Goal: Task Accomplishment & Management: Use online tool/utility

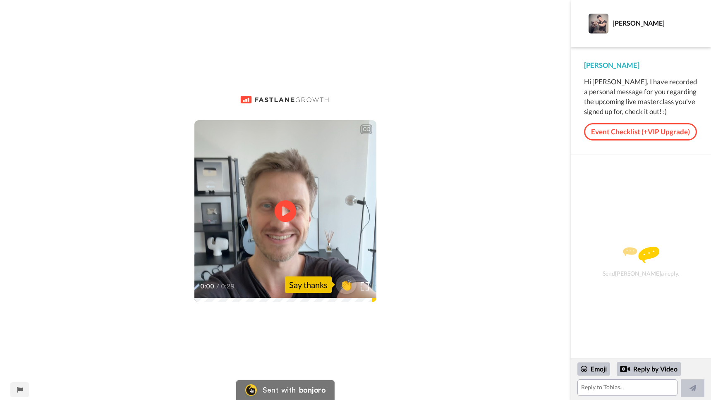
click at [282, 210] on icon "Play/Pause" at bounding box center [285, 211] width 22 height 39
click at [198, 57] on div "CC Play/Pause 0:29 / 0:29 👏 Say thanks" at bounding box center [285, 200] width 570 height 400
click at [114, 68] on div "CC Play/Pause 0:29 / 0:29 👏 Say thanks" at bounding box center [285, 200] width 570 height 400
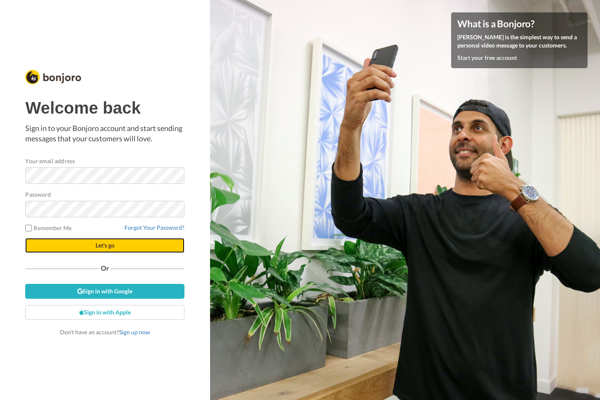
click at [107, 249] on button "Let's go" at bounding box center [104, 245] width 159 height 15
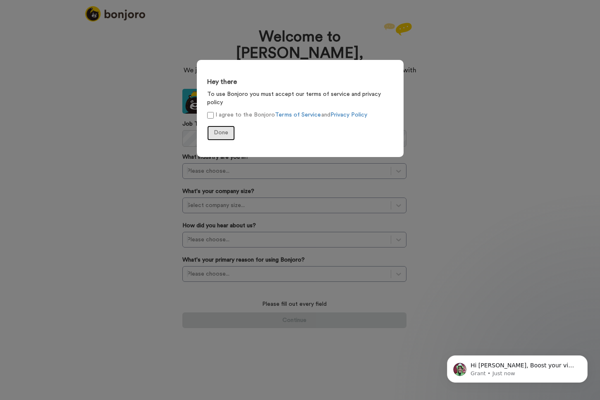
click at [220, 128] on button "Done" at bounding box center [221, 133] width 28 height 15
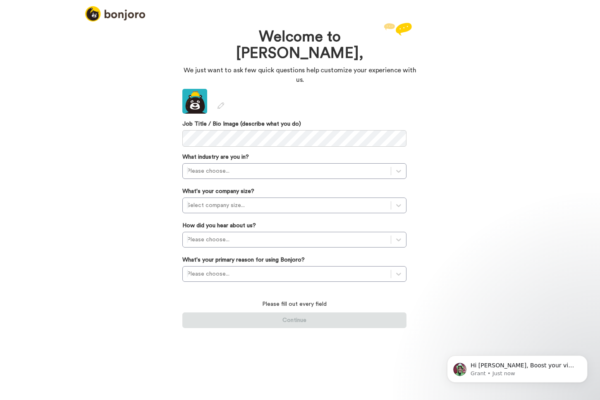
click at [132, 76] on div "Welcome to Bonjoro, We just want to ask few quick questions help customize your…" at bounding box center [300, 210] width 600 height 379
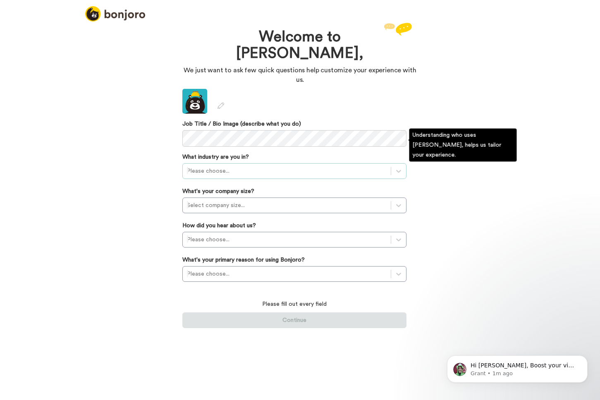
click at [214, 166] on div at bounding box center [287, 171] width 200 height 10
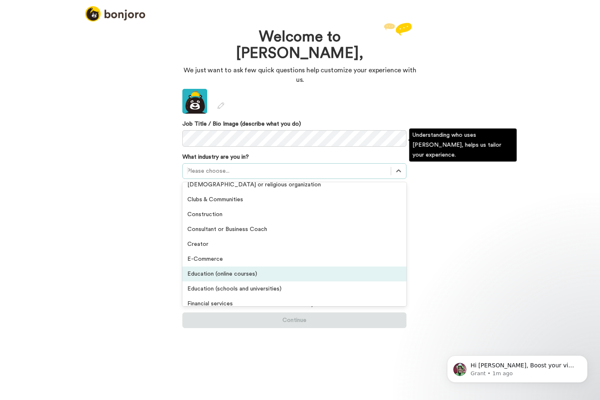
scroll to position [22, 0]
click at [234, 266] on div "Education (online courses)" at bounding box center [294, 273] width 224 height 15
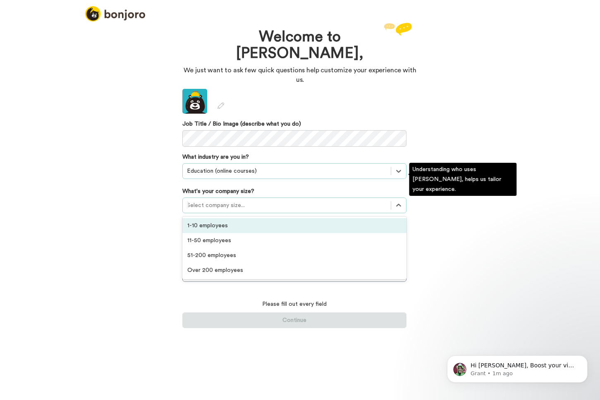
click at [239, 200] on div at bounding box center [287, 205] width 200 height 10
click at [213, 218] on div "1-10 employees" at bounding box center [294, 225] width 224 height 15
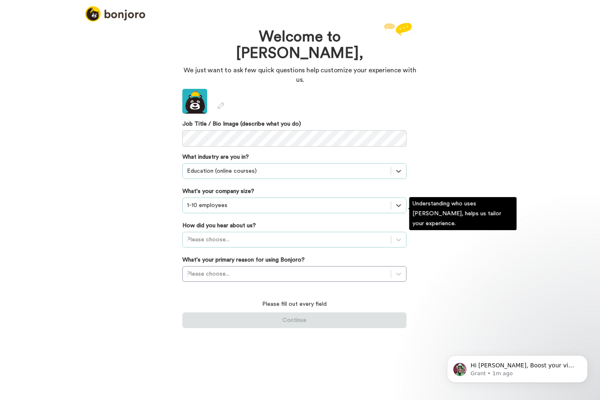
click at [215, 235] on div at bounding box center [287, 240] width 200 height 10
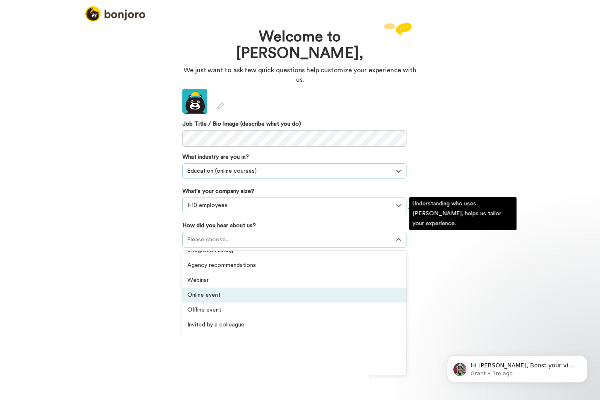
scroll to position [0, 0]
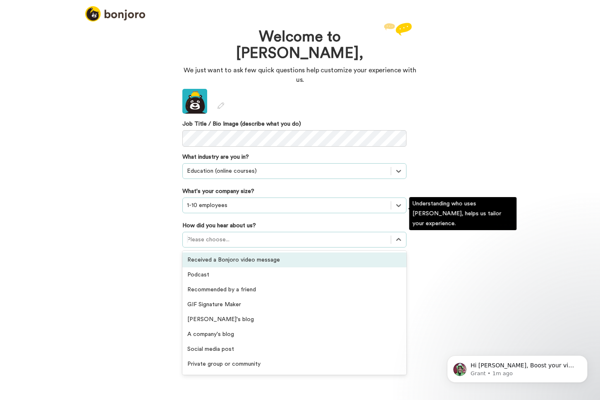
click at [243, 253] on div "Received a Bonjoro video message" at bounding box center [294, 260] width 224 height 15
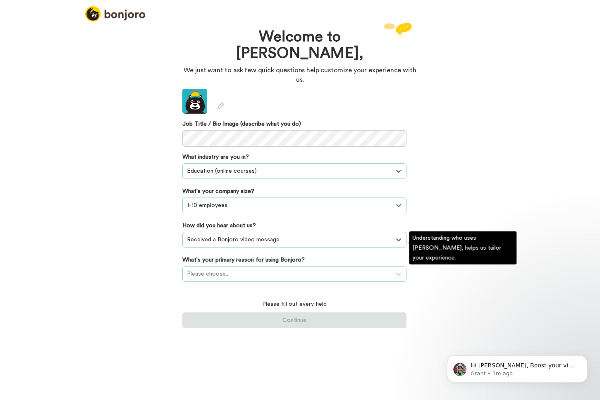
click at [244, 269] on div at bounding box center [287, 274] width 200 height 10
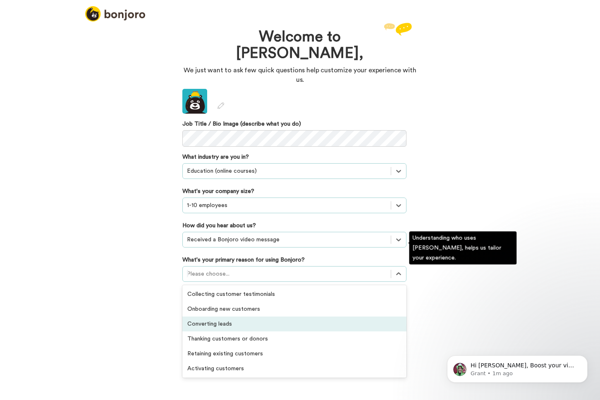
click at [207, 317] on div "Converting leads" at bounding box center [294, 324] width 224 height 15
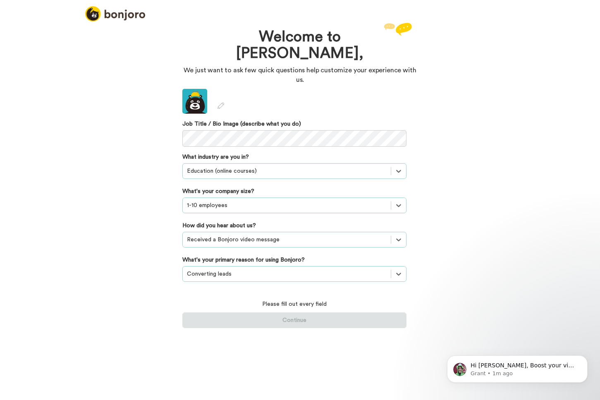
click at [346, 344] on div "Welcome to Bonjoro, We just want to ask few quick questions help customize your…" at bounding box center [300, 210] width 600 height 379
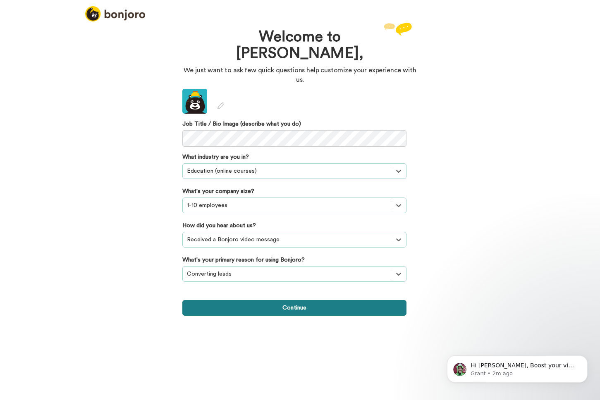
click at [279, 300] on button "Continue" at bounding box center [294, 308] width 224 height 16
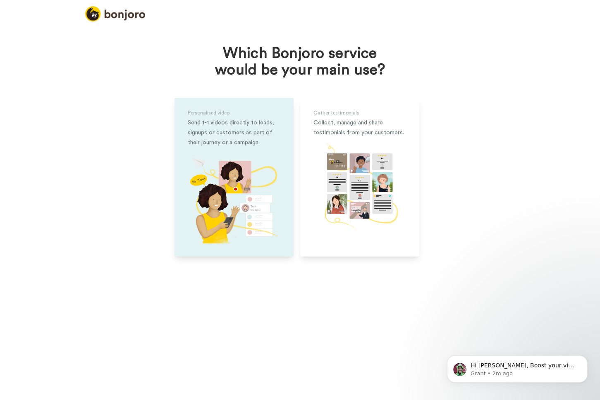
click at [232, 169] on img at bounding box center [234, 197] width 93 height 93
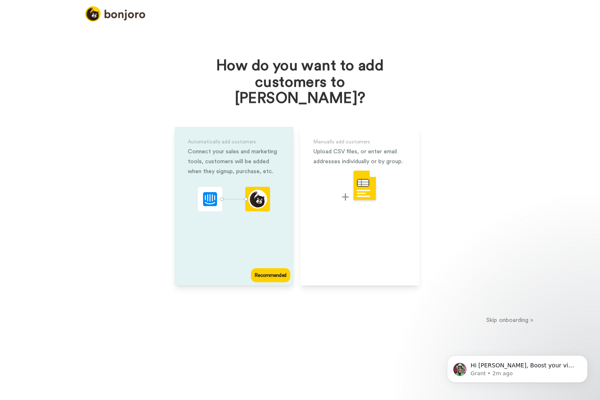
click at [250, 168] on div "Automatically add customers Connect your sales and marketing tools, customers w…" at bounding box center [233, 206] width 119 height 159
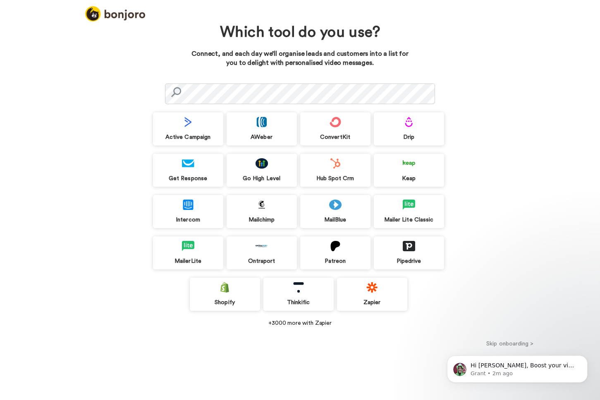
click at [250, 168] on div "Go High Level" at bounding box center [262, 170] width 70 height 33
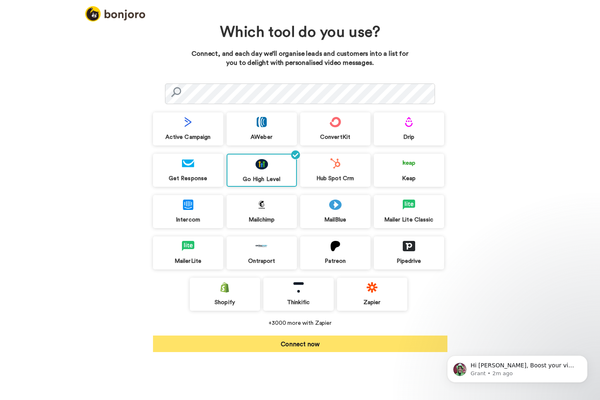
click at [286, 344] on button "Connect now" at bounding box center [300, 344] width 294 height 17
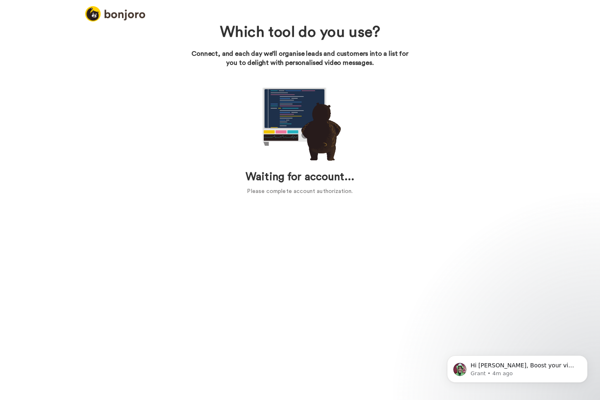
click at [270, 152] on img at bounding box center [300, 121] width 83 height 83
click at [583, 356] on icon "Dismiss notification" at bounding box center [585, 358] width 5 height 5
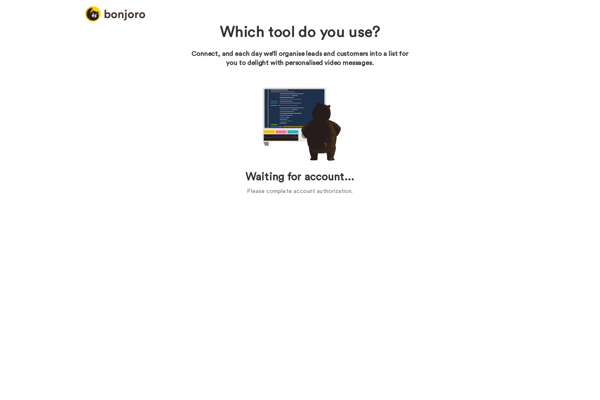
click at [183, 136] on div "Waiting for account... Please complete account authorization." at bounding box center [300, 138] width 294 height 116
click at [282, 181] on h1 "Waiting for account..." at bounding box center [300, 177] width 294 height 12
click at [321, 101] on img at bounding box center [300, 121] width 83 height 83
click at [305, 141] on img at bounding box center [300, 121] width 83 height 83
click at [310, 185] on div "Waiting for account... Please complete account authorization." at bounding box center [300, 183] width 294 height 25
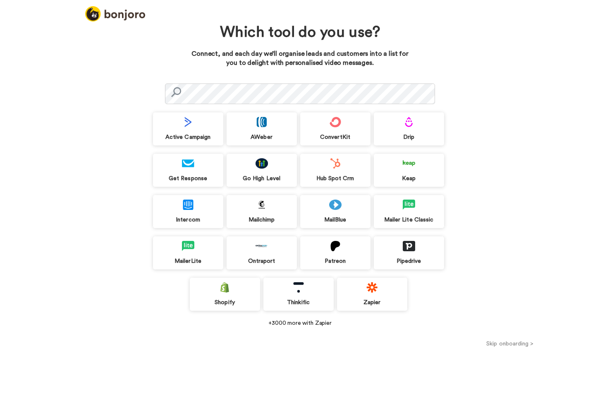
click at [276, 172] on div "Go High Level" at bounding box center [262, 170] width 70 height 33
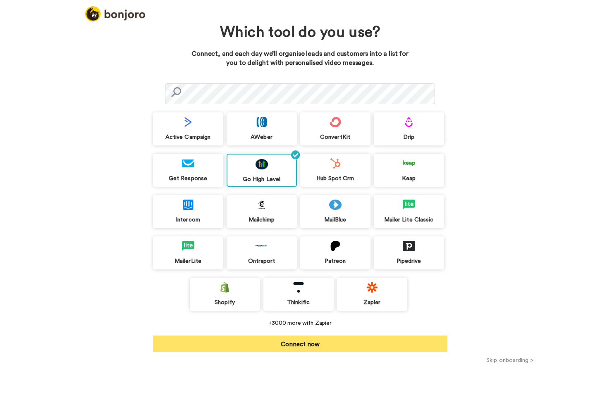
click at [331, 346] on button "Connect now" at bounding box center [300, 344] width 294 height 17
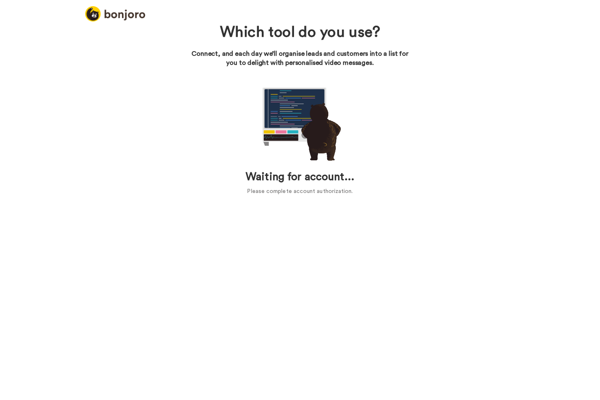
click at [181, 99] on div "Waiting for account... Please complete account authorization." at bounding box center [300, 138] width 294 height 116
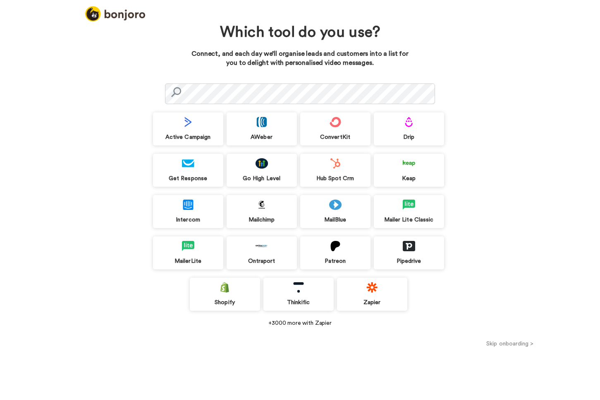
click at [507, 343] on button "Skip onboarding >" at bounding box center [510, 343] width 180 height 9
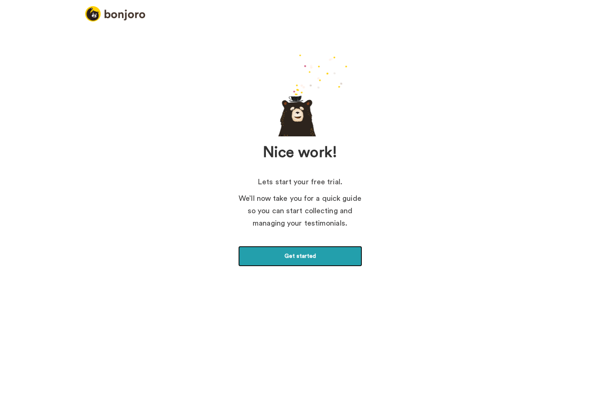
click at [305, 254] on link "Get started" at bounding box center [300, 256] width 124 height 21
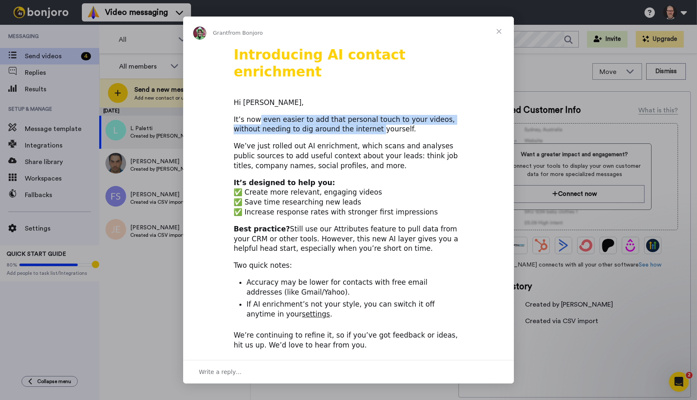
drag, startPoint x: 258, startPoint y: 104, endPoint x: 343, endPoint y: 117, distance: 86.6
click at [343, 117] on div "It’s now even easier to add that personal touch to your videos, without needing…" at bounding box center [349, 125] width 230 height 20
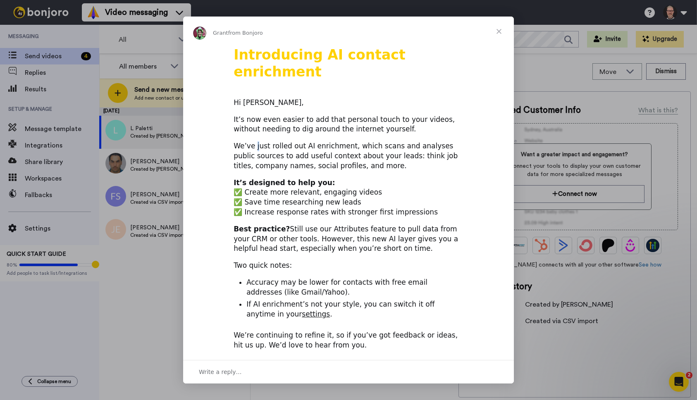
click at [256, 141] on div "We’ve just rolled out AI enrichment, which scans and analyses public sources to…" at bounding box center [349, 155] width 230 height 29
click at [499, 31] on span "Close" at bounding box center [499, 32] width 30 height 30
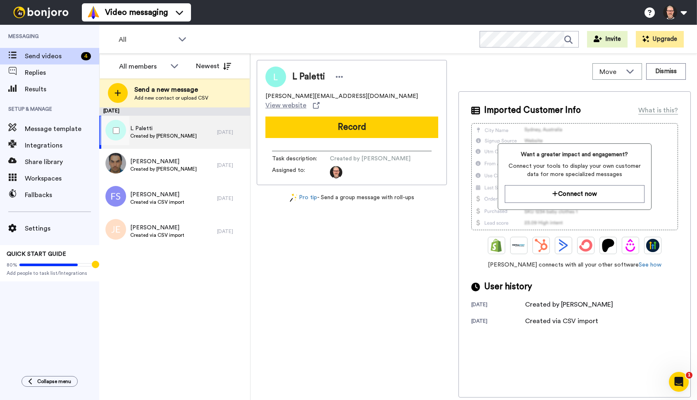
click at [148, 131] on span "L Paletti" at bounding box center [163, 128] width 67 height 8
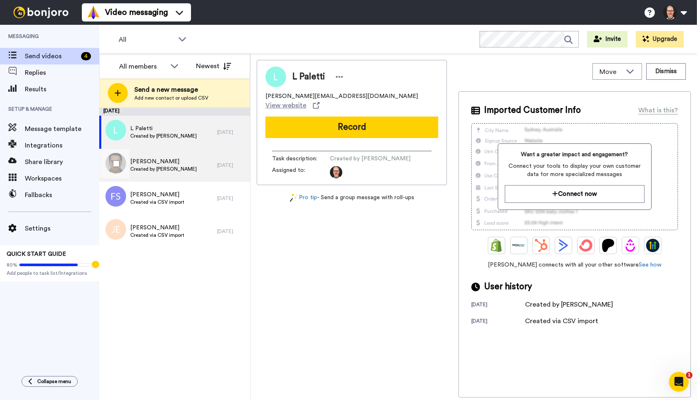
click at [153, 169] on span "Created by Nigeljcasey" at bounding box center [163, 169] width 67 height 7
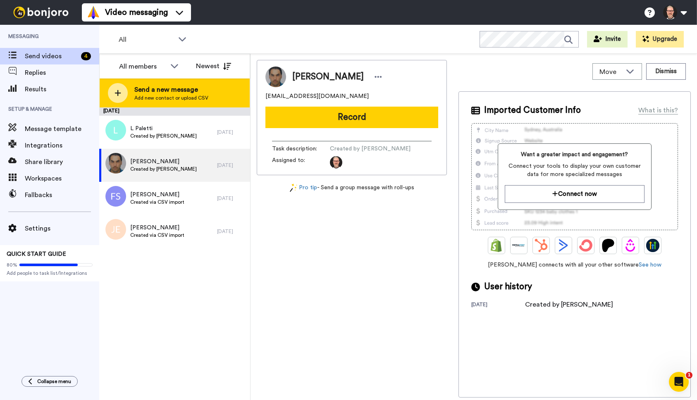
click at [162, 92] on span "Send a new message" at bounding box center [171, 90] width 74 height 10
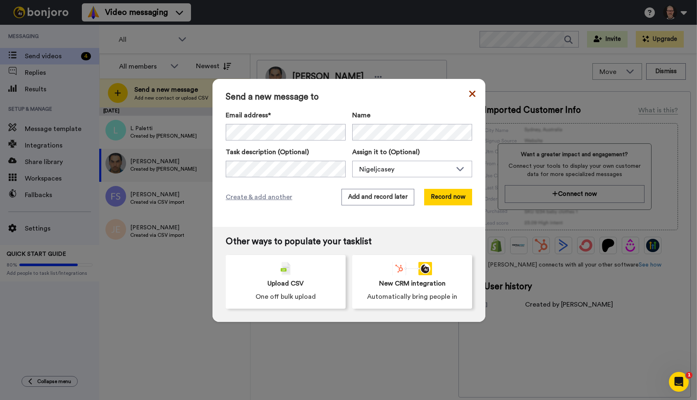
click at [471, 92] on icon at bounding box center [472, 94] width 6 height 6
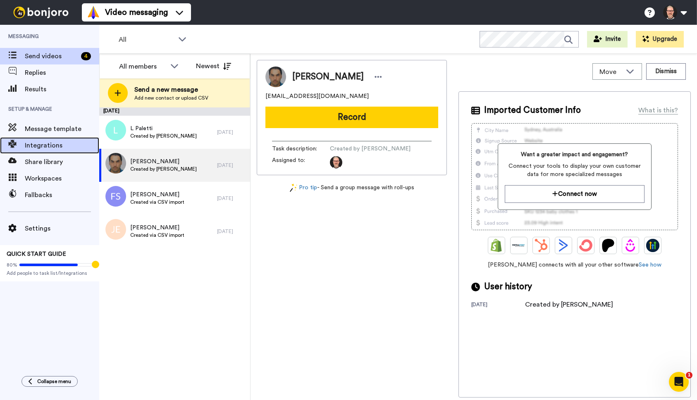
click at [41, 146] on span "Integrations" at bounding box center [62, 146] width 74 height 10
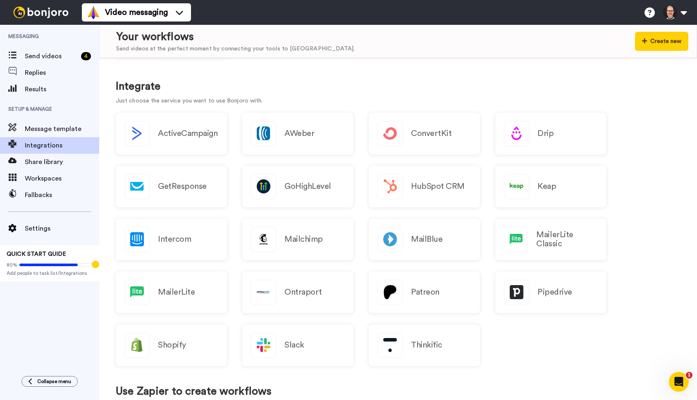
scroll to position [155, 0]
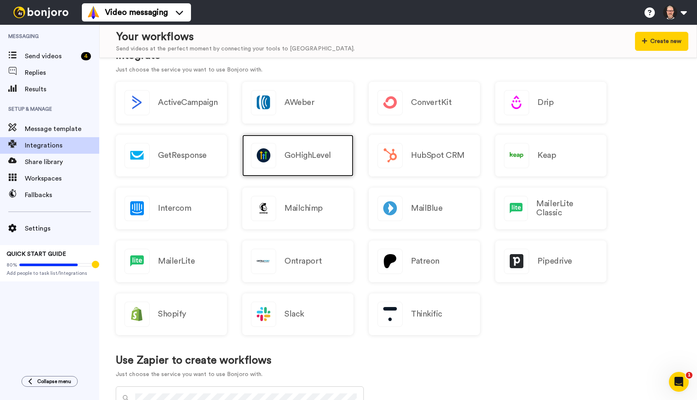
click at [305, 149] on div "GoHighLevel" at bounding box center [297, 156] width 111 height 42
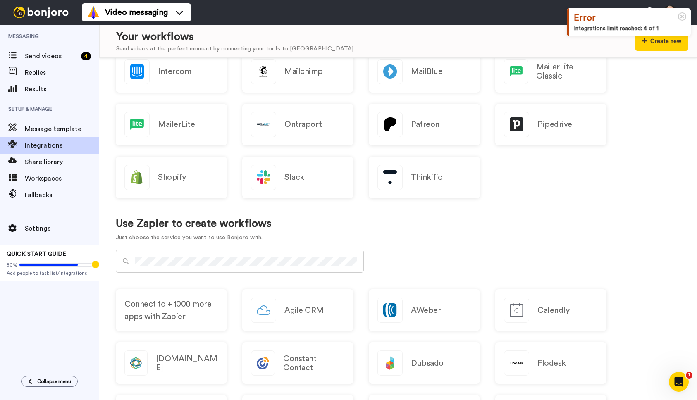
scroll to position [43, 0]
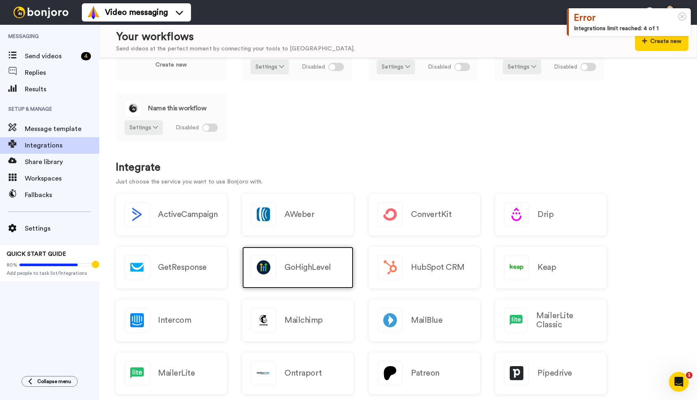
click at [297, 275] on div "GoHighLevel" at bounding box center [297, 268] width 111 height 42
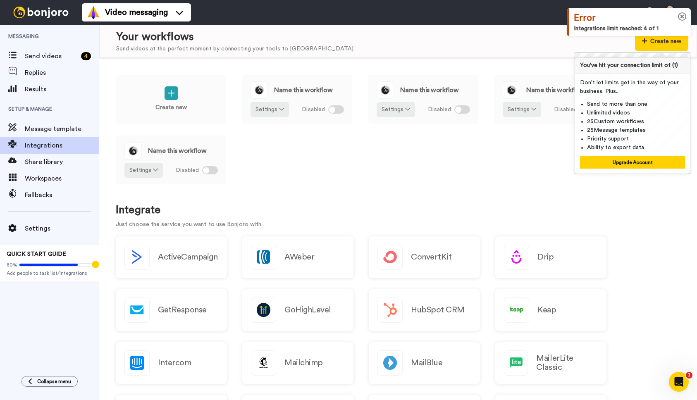
click at [681, 17] on icon at bounding box center [682, 16] width 9 height 9
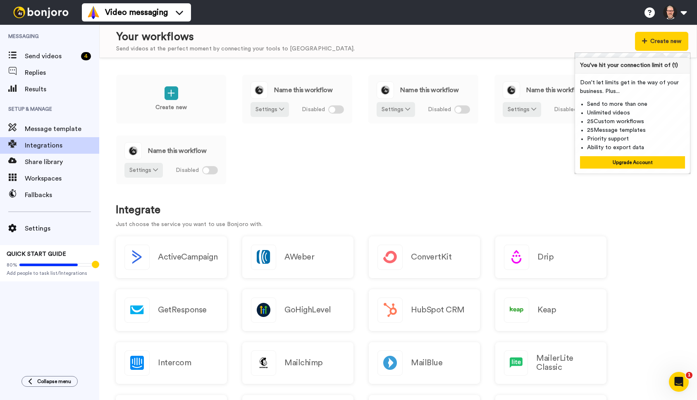
click at [413, 158] on div "Create new Name this workflow Settings Disabled Name this workflow Settings Dis…" at bounding box center [398, 135] width 565 height 122
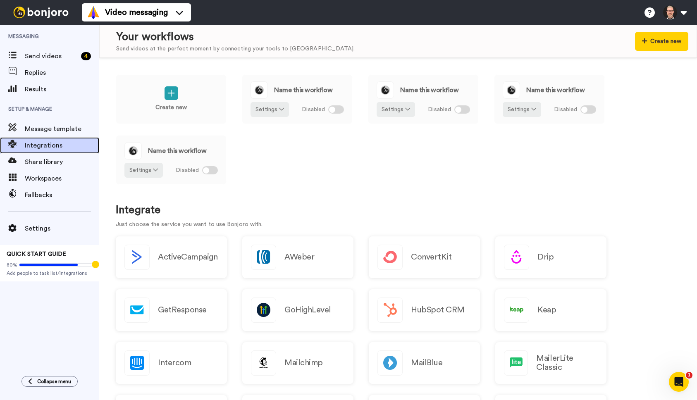
click at [46, 140] on div "Integrations" at bounding box center [49, 145] width 99 height 17
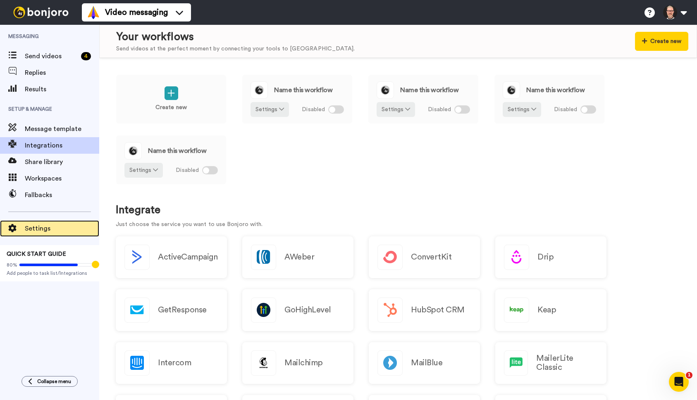
click at [45, 227] on span "Settings" at bounding box center [62, 229] width 74 height 10
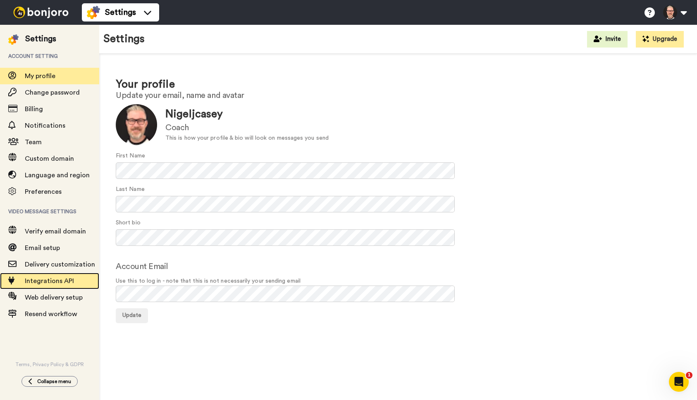
click at [30, 280] on span "Integrations API" at bounding box center [49, 281] width 49 height 7
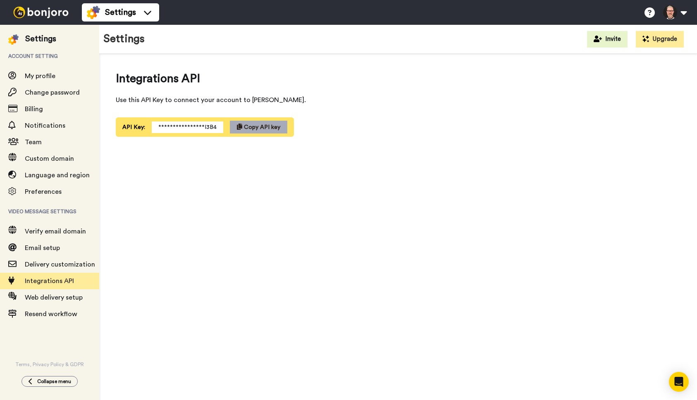
click at [261, 127] on span "Copy API key" at bounding box center [262, 127] width 36 height 6
click at [184, 212] on div "**********" at bounding box center [398, 229] width 598 height 351
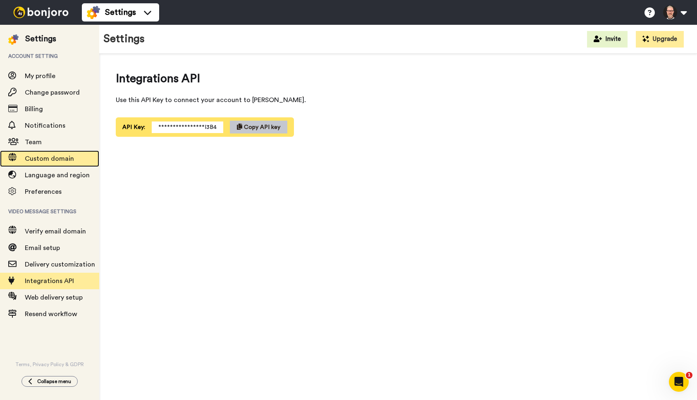
click at [64, 155] on span "Custom domain" at bounding box center [49, 158] width 49 height 7
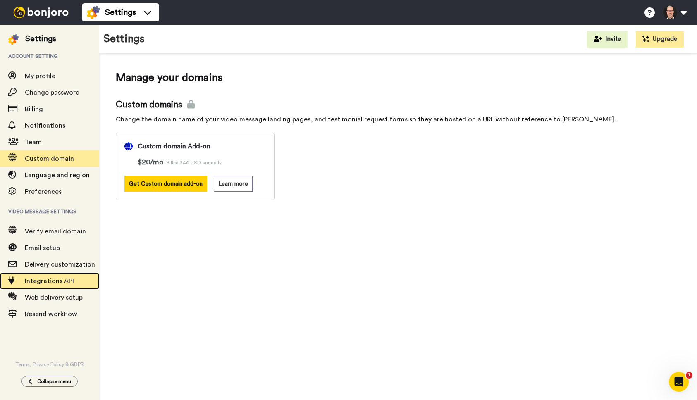
click at [58, 286] on span "Integrations API" at bounding box center [62, 281] width 74 height 10
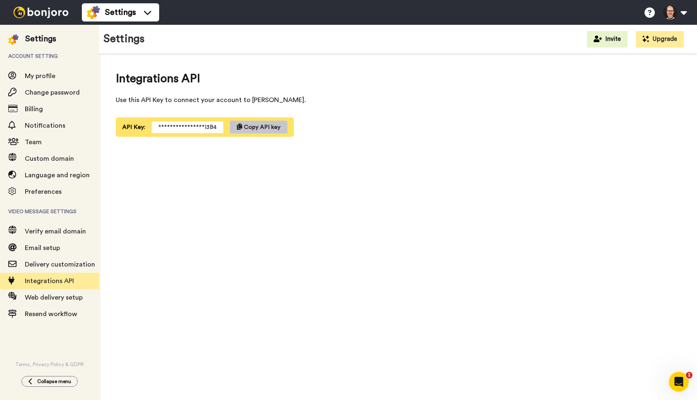
click at [354, 179] on div "**********" at bounding box center [398, 229] width 598 height 351
click at [142, 10] on icon at bounding box center [147, 12] width 13 height 8
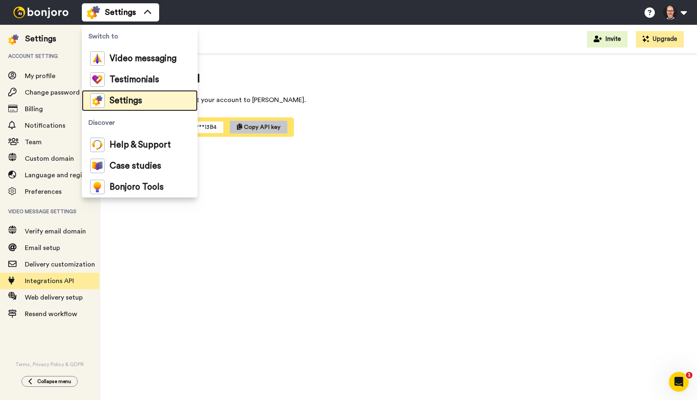
click at [113, 104] on span "Settings" at bounding box center [126, 101] width 33 height 8
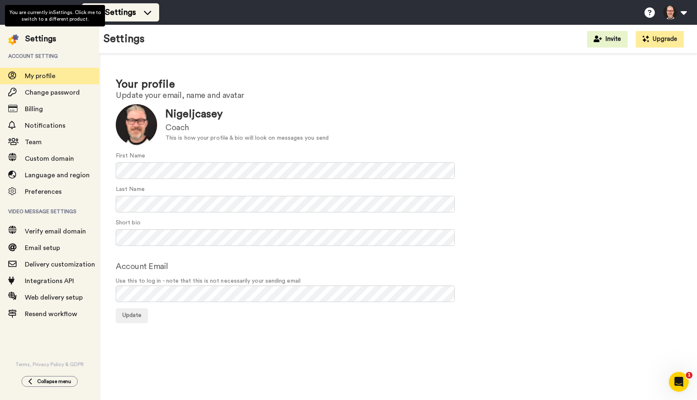
drag, startPoint x: 135, startPoint y: 17, endPoint x: 148, endPoint y: 8, distance: 15.6
click at [141, 13] on div "Settings" at bounding box center [120, 12] width 67 height 13
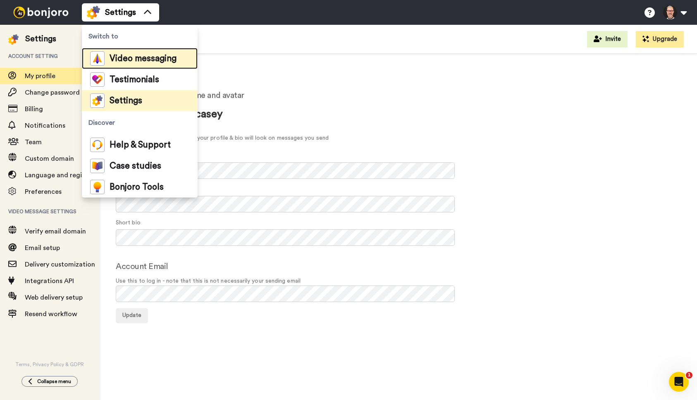
click at [139, 58] on span "Video messaging" at bounding box center [143, 59] width 67 height 8
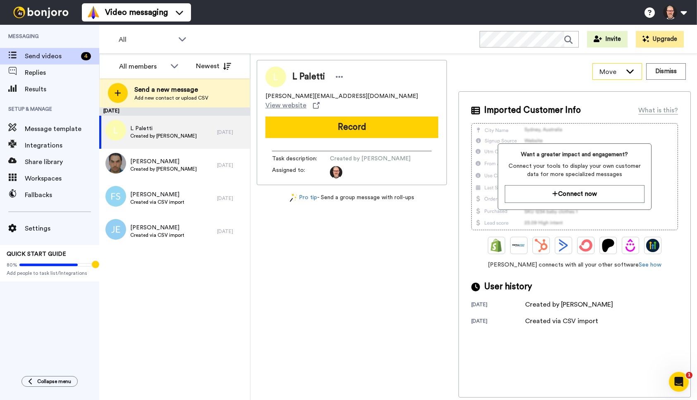
click at [632, 74] on icon at bounding box center [630, 71] width 10 height 8
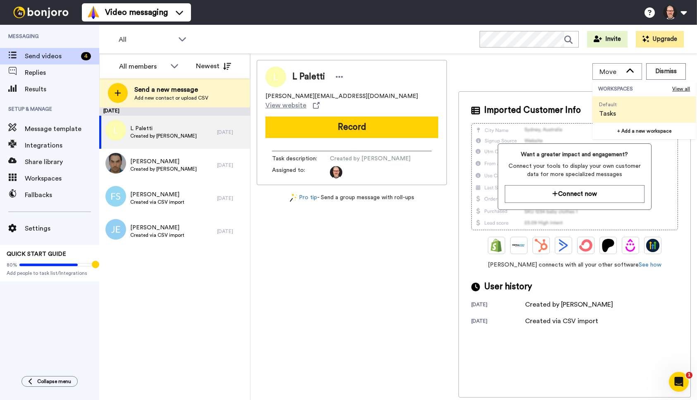
click at [549, 76] on div "Move WORKSPACES View all Default Tasks + Add a new workspace Dismiss" at bounding box center [574, 71] width 232 height 23
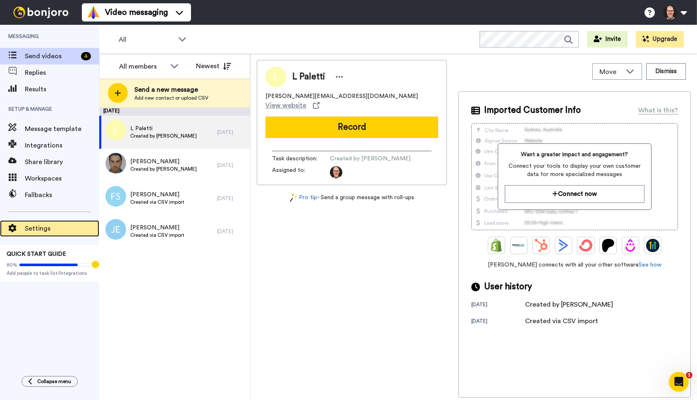
click at [33, 228] on span "Settings" at bounding box center [62, 229] width 74 height 10
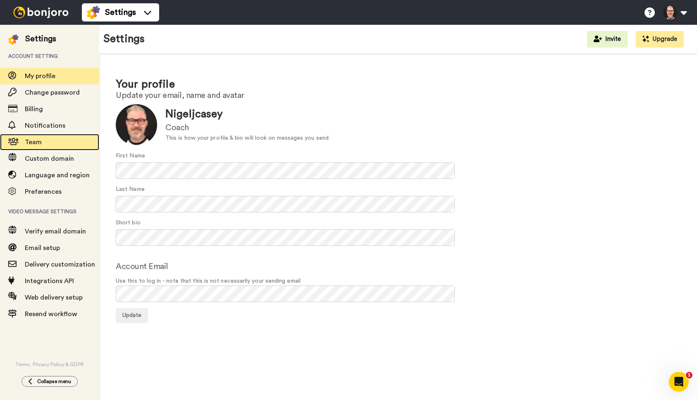
click at [28, 137] on span "Team" at bounding box center [62, 142] width 74 height 10
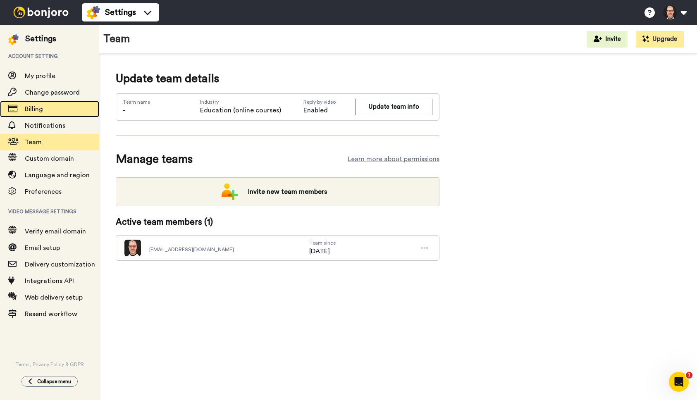
click at [38, 110] on span "Billing" at bounding box center [34, 109] width 18 height 7
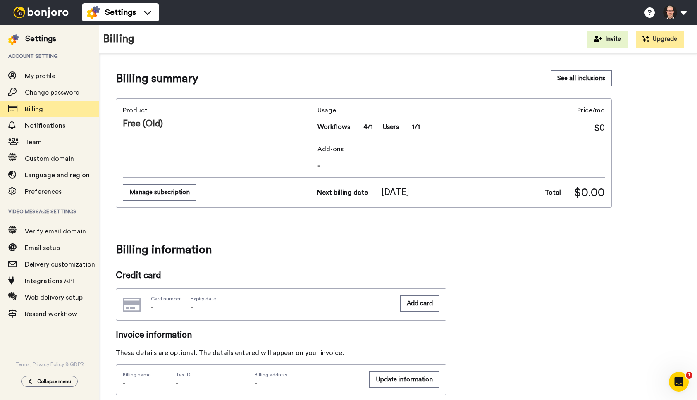
click at [569, 110] on div "Usage Workflows 4/1 Users 1/1 Price/mo $0" at bounding box center [460, 119] width 287 height 29
click at [572, 77] on button "See all inclusions" at bounding box center [581, 78] width 61 height 16
click at [40, 77] on span "My profile" at bounding box center [40, 76] width 31 height 7
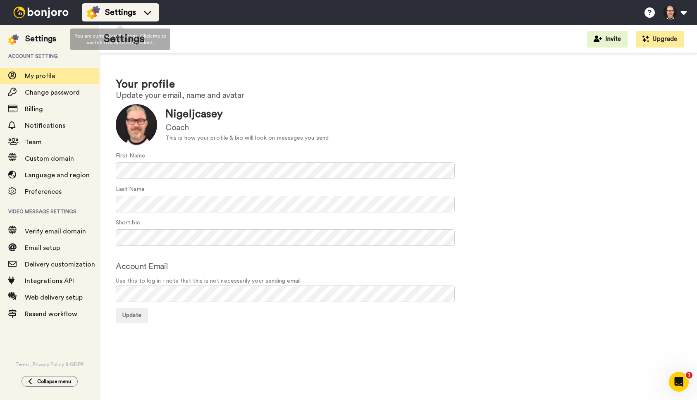
click at [141, 14] on icon at bounding box center [147, 12] width 13 height 8
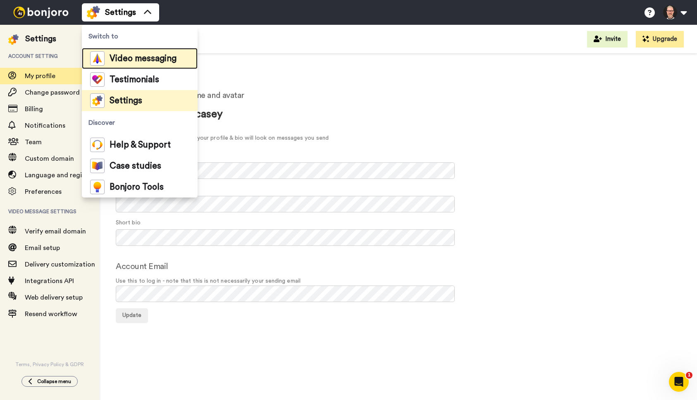
click at [134, 60] on span "Video messaging" at bounding box center [143, 59] width 67 height 8
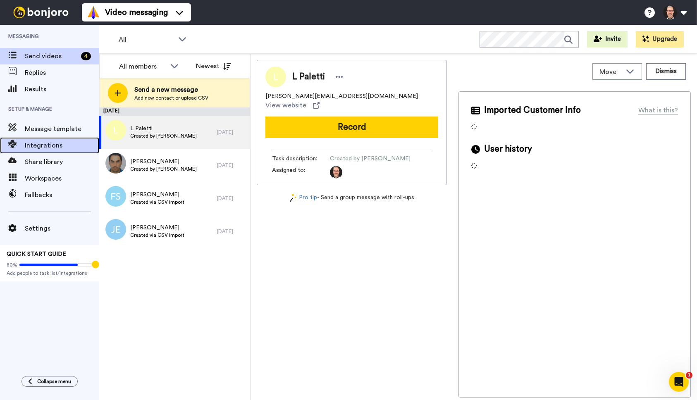
click at [36, 147] on span "Integrations" at bounding box center [62, 146] width 74 height 10
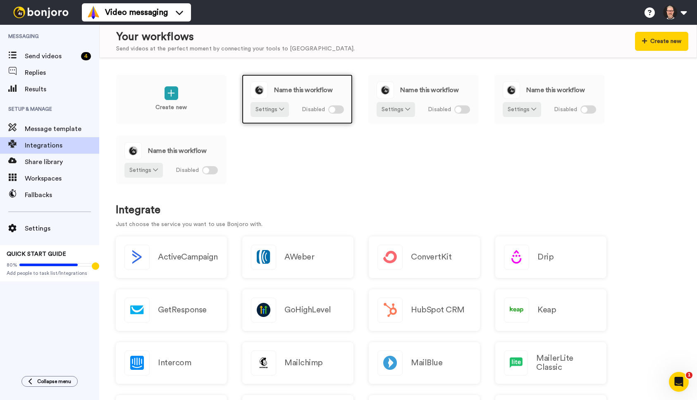
click at [338, 110] on div at bounding box center [336, 109] width 16 height 8
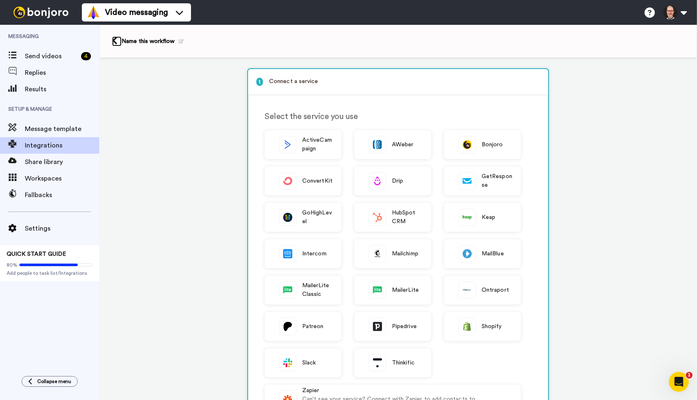
click at [115, 41] on icon at bounding box center [114, 40] width 5 height 9
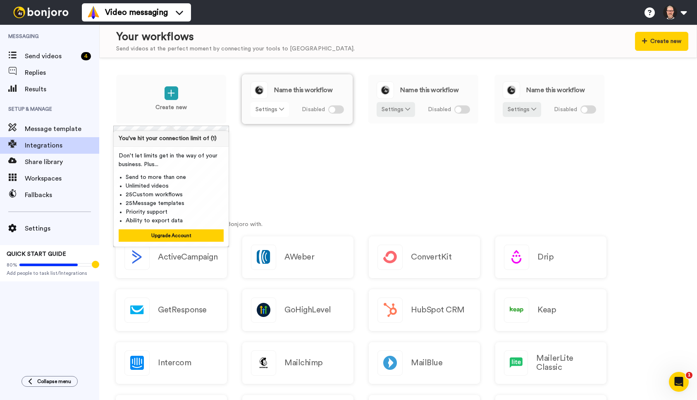
click at [279, 109] on icon at bounding box center [281, 109] width 5 height 6
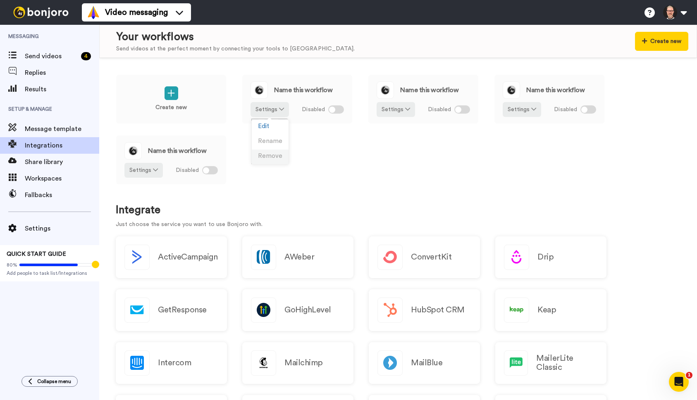
click at [272, 156] on span "Remove" at bounding box center [270, 156] width 24 height 6
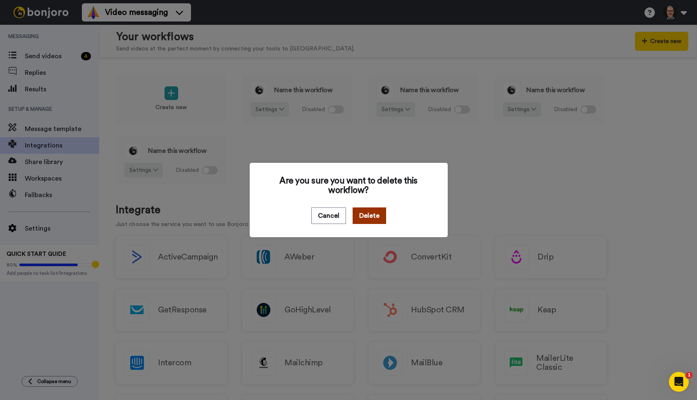
click at [366, 218] on button "Delete" at bounding box center [369, 216] width 33 height 17
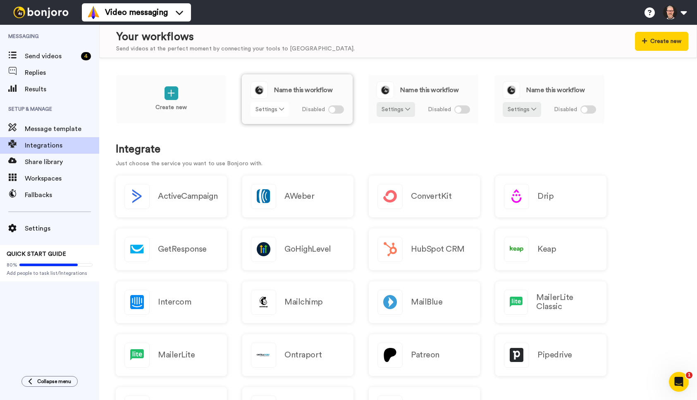
click at [282, 109] on icon at bounding box center [281, 109] width 5 height 6
click at [270, 155] on span "Remove" at bounding box center [270, 156] width 24 height 6
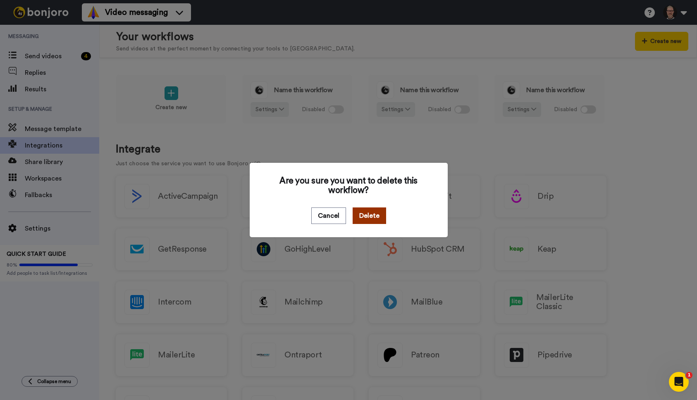
click at [361, 217] on button "Delete" at bounding box center [369, 216] width 33 height 17
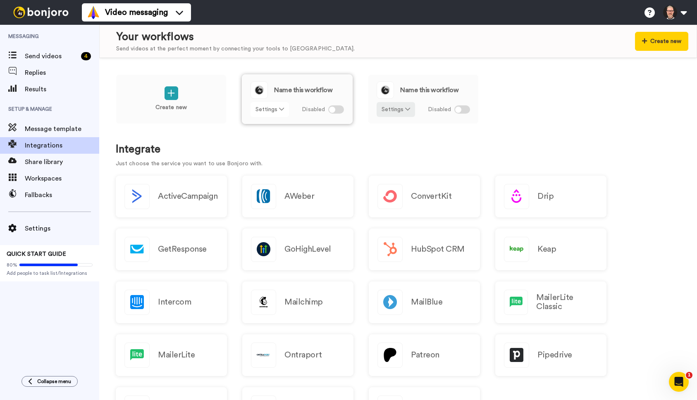
click at [279, 109] on icon at bounding box center [281, 109] width 5 height 6
click at [273, 159] on span "Remove" at bounding box center [270, 156] width 24 height 6
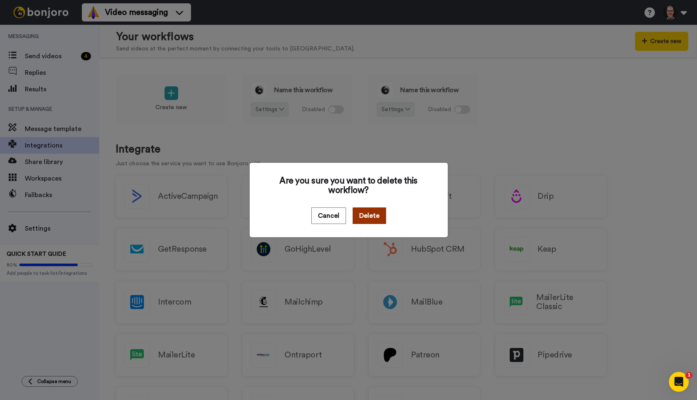
click at [368, 224] on button "Delete" at bounding box center [369, 216] width 33 height 17
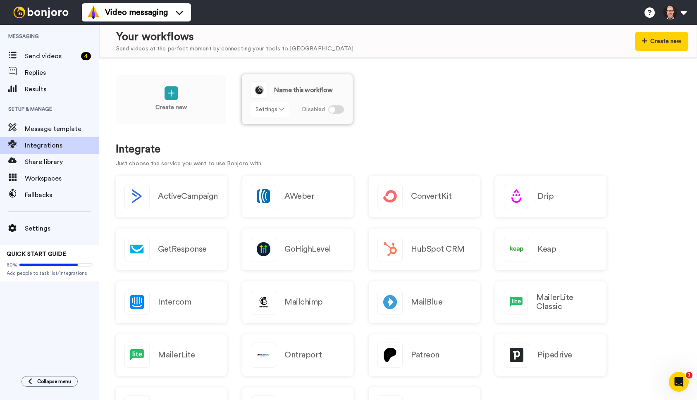
click at [286, 111] on button "Settings" at bounding box center [270, 109] width 38 height 15
click at [270, 160] on li "Remove" at bounding box center [270, 157] width 37 height 15
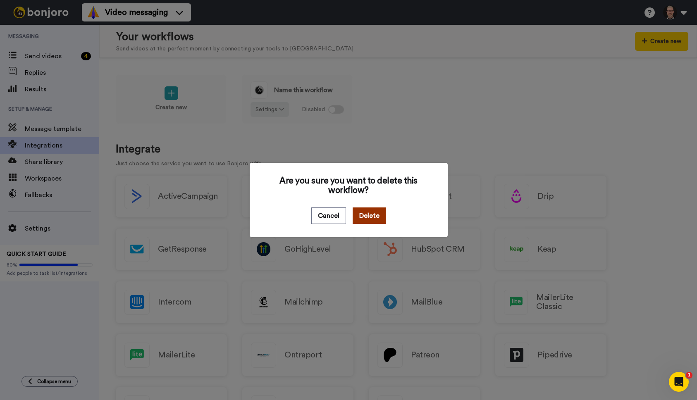
click at [364, 220] on button "Delete" at bounding box center [369, 216] width 33 height 17
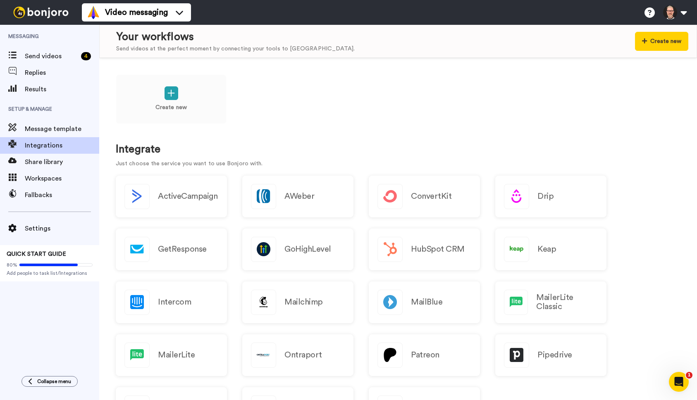
click at [369, 113] on div "Create new" at bounding box center [398, 104] width 565 height 61
click at [296, 254] on h2 "GoHighLevel" at bounding box center [307, 249] width 47 height 9
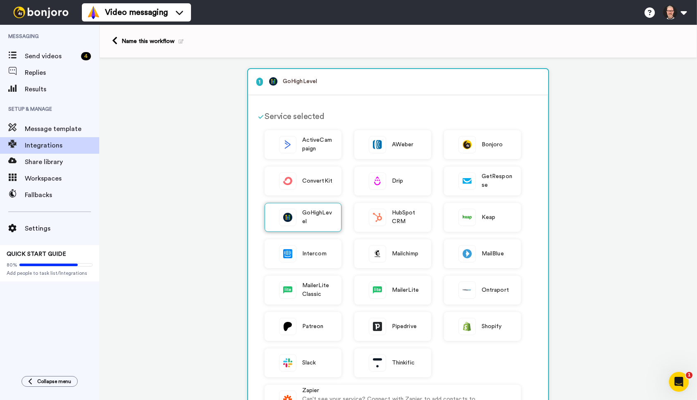
click at [287, 220] on img at bounding box center [287, 217] width 17 height 17
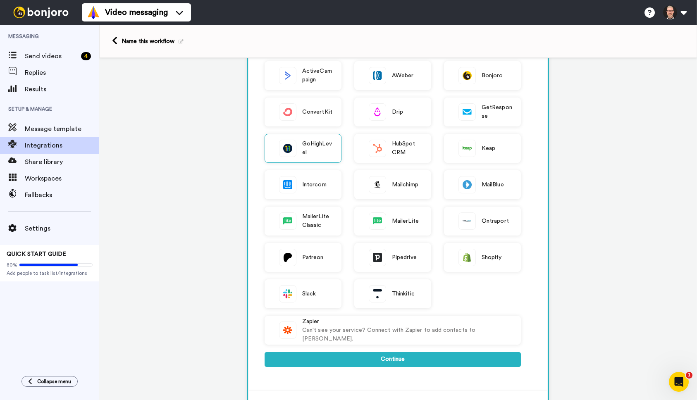
scroll to position [63, 0]
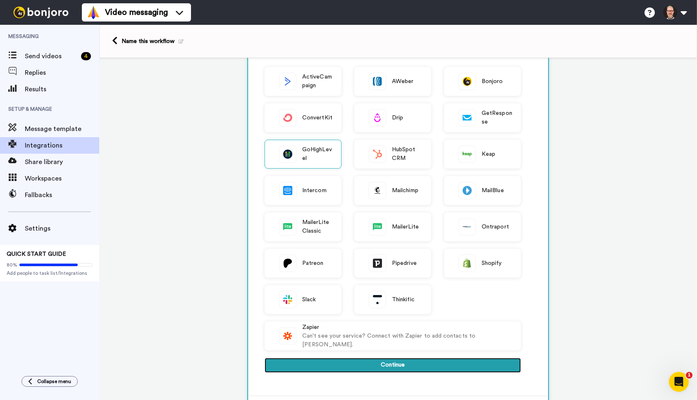
click at [390, 366] on button "Continue" at bounding box center [393, 365] width 256 height 15
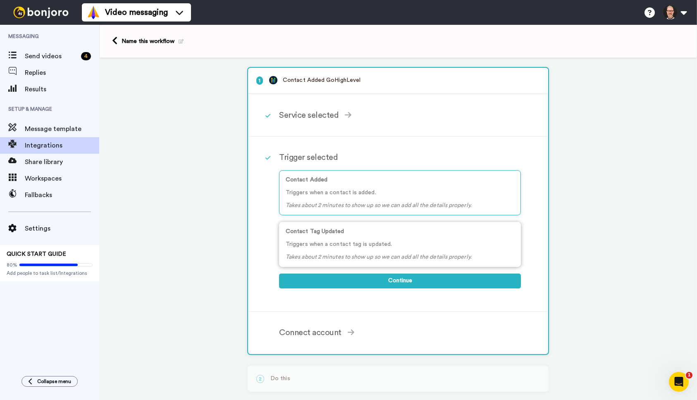
scroll to position [0, 0]
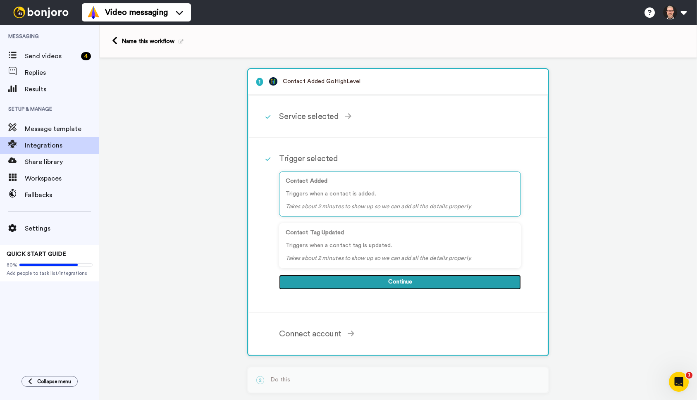
click at [407, 286] on button "Continue" at bounding box center [400, 282] width 242 height 15
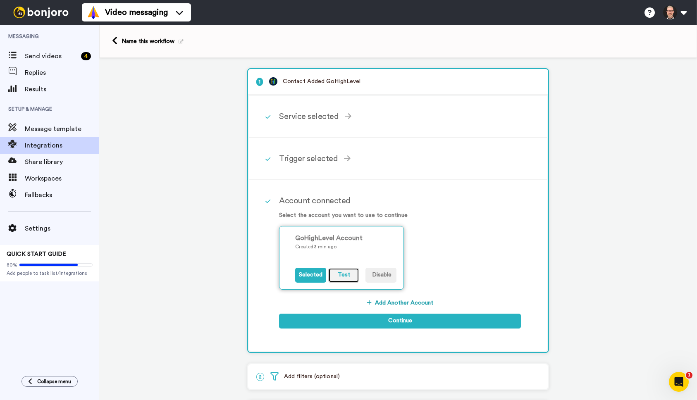
click at [344, 276] on button "Test" at bounding box center [343, 275] width 31 height 15
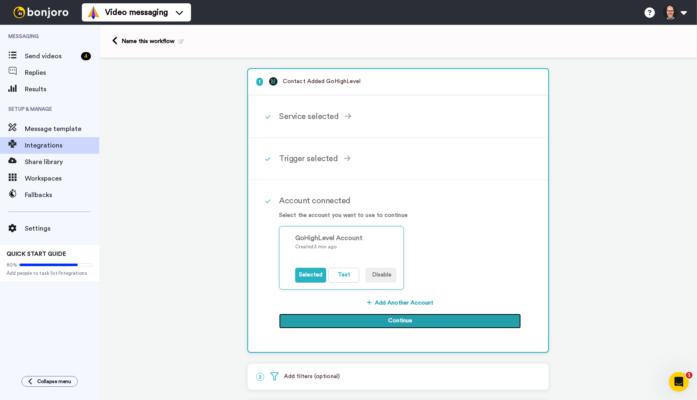
click at [395, 323] on button "Continue" at bounding box center [400, 321] width 242 height 15
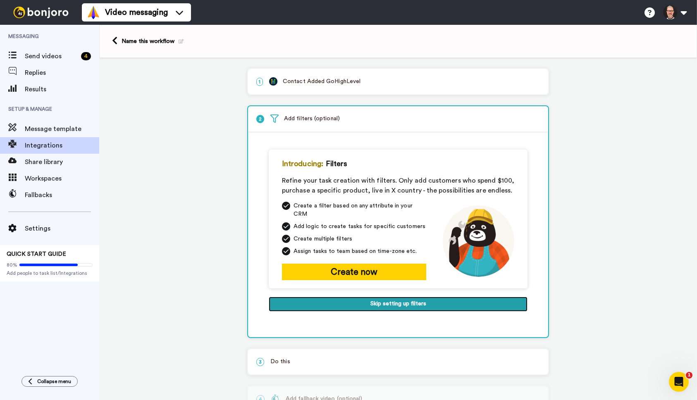
click at [389, 302] on button "Skip setting up filters" at bounding box center [398, 304] width 259 height 15
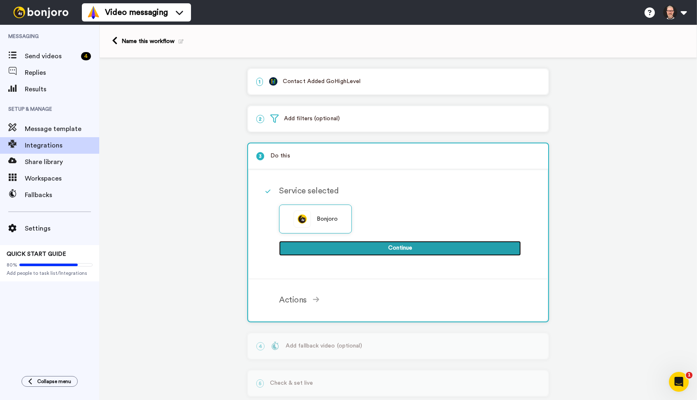
click at [392, 246] on button "Continue" at bounding box center [400, 248] width 242 height 15
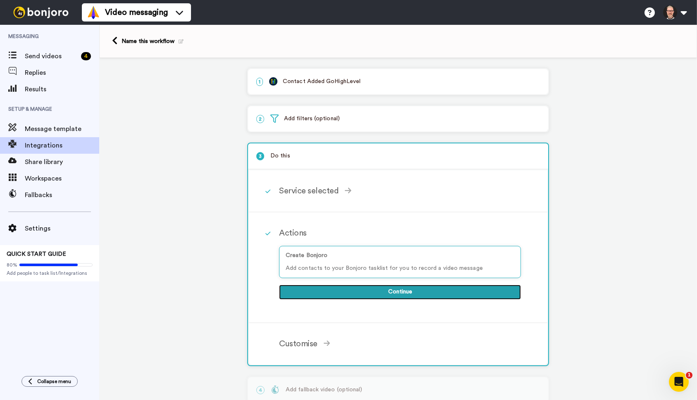
click at [396, 293] on button "Continue" at bounding box center [400, 292] width 242 height 15
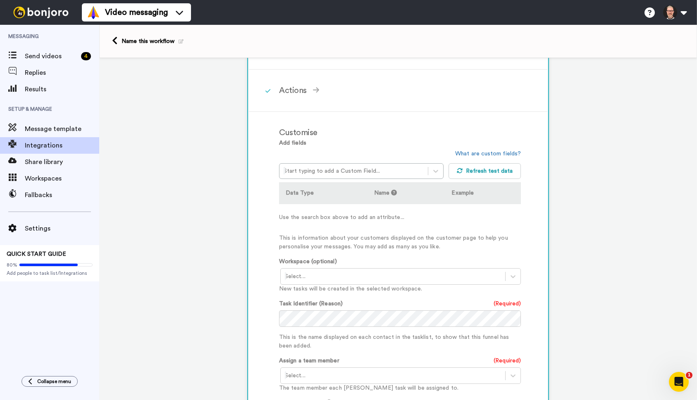
scroll to position [155, 0]
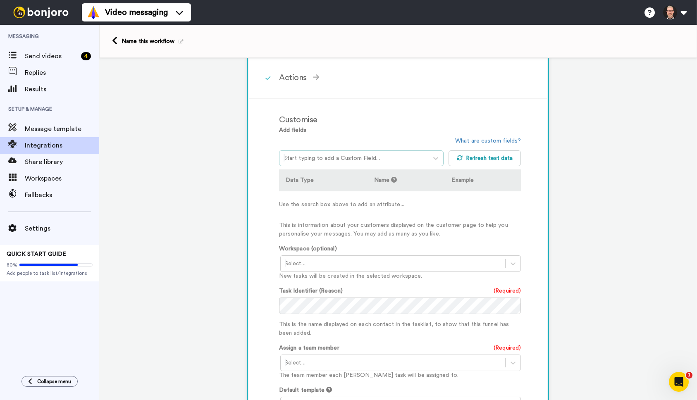
click at [393, 161] on div at bounding box center [354, 158] width 140 height 10
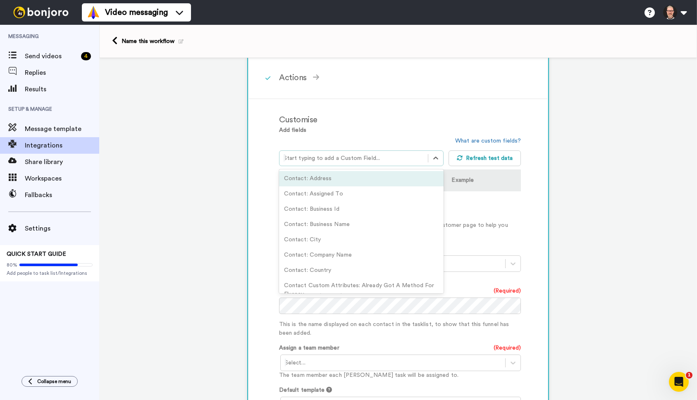
click at [393, 161] on div at bounding box center [354, 158] width 140 height 10
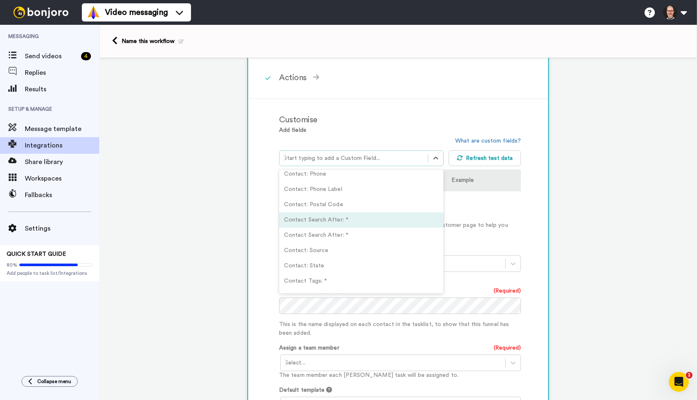
scroll to position [742, 0]
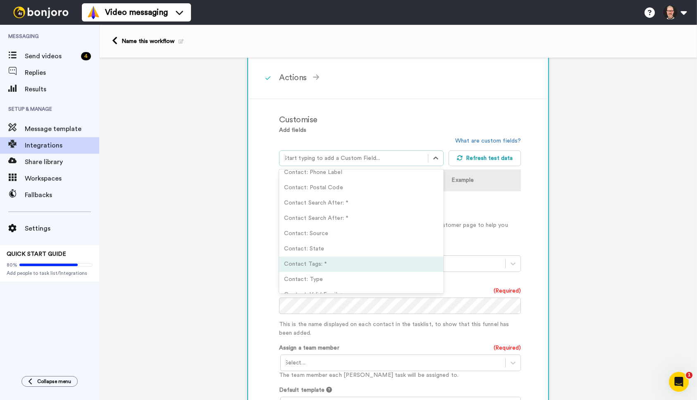
click at [313, 257] on div "Contact Tags: *" at bounding box center [361, 264] width 165 height 15
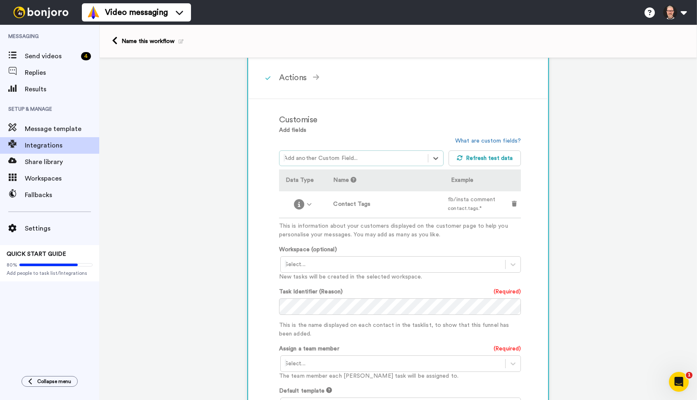
click at [256, 186] on div "Customise Add fields option Contact Tags: *, selected. Select is focused ,type …" at bounding box center [398, 293] width 298 height 388
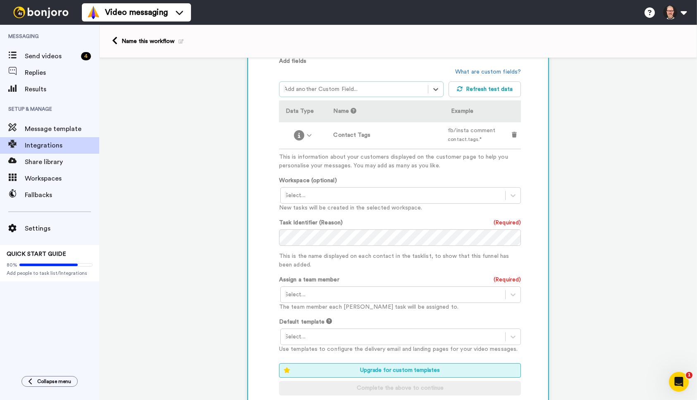
scroll to position [225, 0]
click at [322, 193] on div at bounding box center [393, 195] width 216 height 10
click at [312, 212] on div "Tasks <Default>" at bounding box center [401, 212] width 242 height 15
click at [262, 253] on div "Customise Add fields option Contact Tags: *, selected. Select is focused ,type …" at bounding box center [398, 223] width 298 height 388
click at [258, 260] on div "Customise Add fields option Contact Tags: *, selected. Select is focused ,type …" at bounding box center [398, 223] width 298 height 388
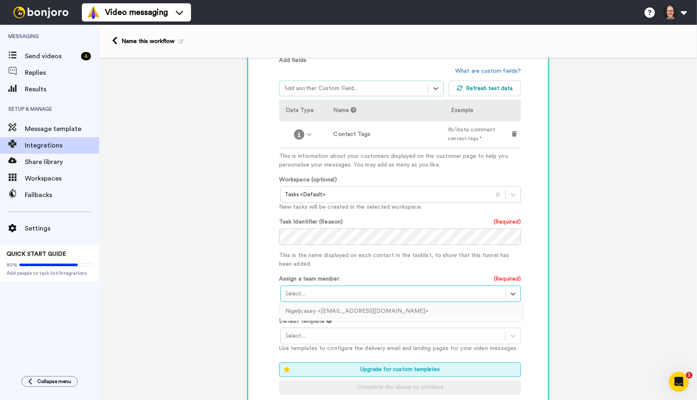
click at [313, 292] on div at bounding box center [393, 294] width 216 height 10
click at [313, 315] on div "Nigeljcasey <[EMAIL_ADDRESS][DOMAIN_NAME]>" at bounding box center [401, 311] width 242 height 15
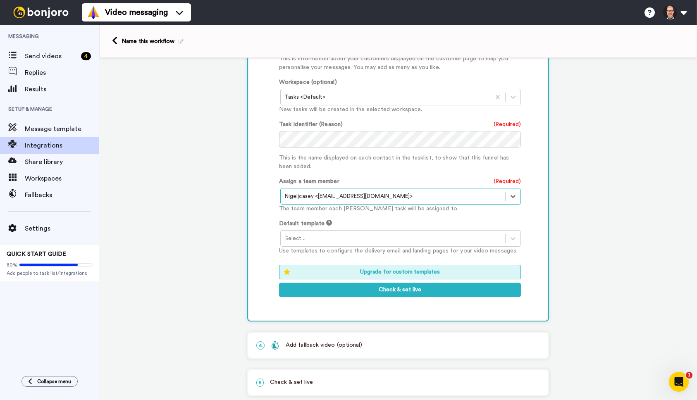
scroll to position [341, 0]
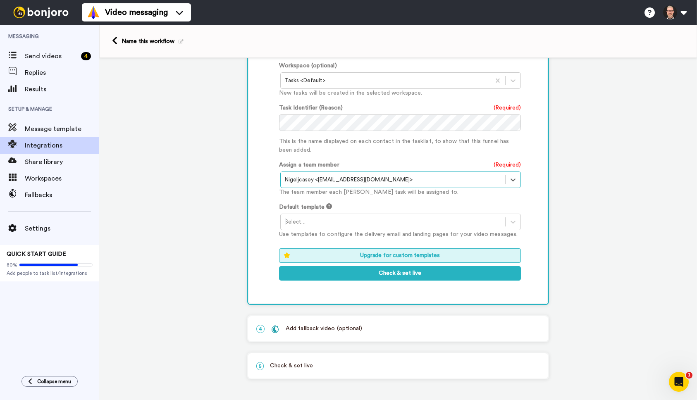
click at [310, 220] on div at bounding box center [393, 222] width 216 height 10
click at [309, 238] on div "Guarda i video HELP" at bounding box center [401, 239] width 242 height 15
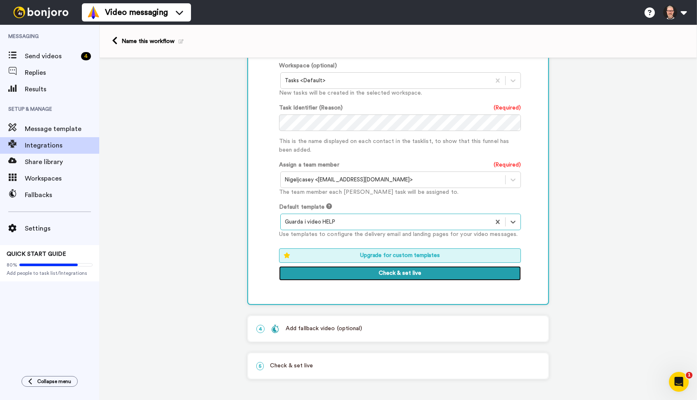
click at [387, 272] on button "Check & set live" at bounding box center [400, 273] width 242 height 15
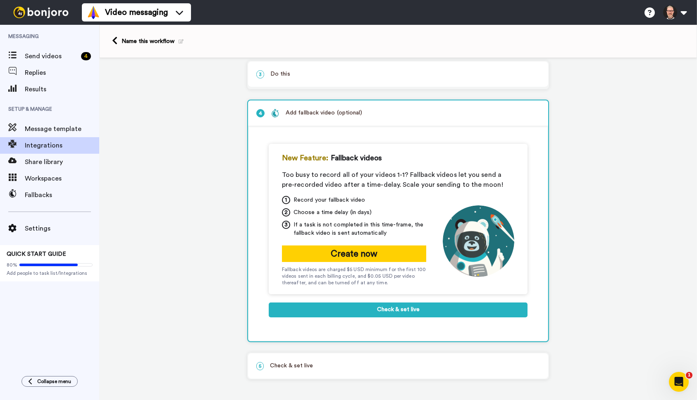
scroll to position [83, 0]
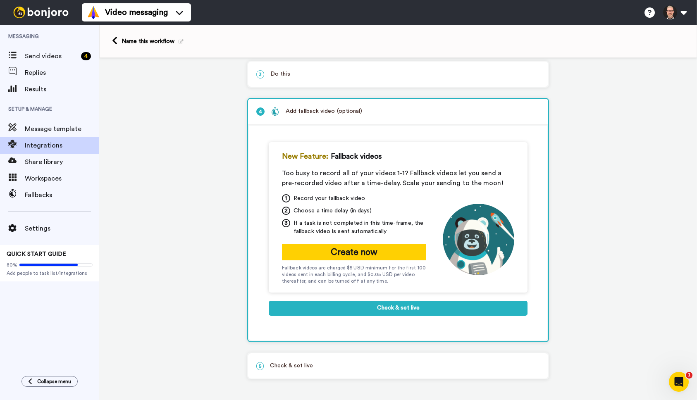
click at [405, 315] on div "New Feature: Fallback videos Too busy to record all of your videos 1-1? Fallbac…" at bounding box center [398, 233] width 259 height 182
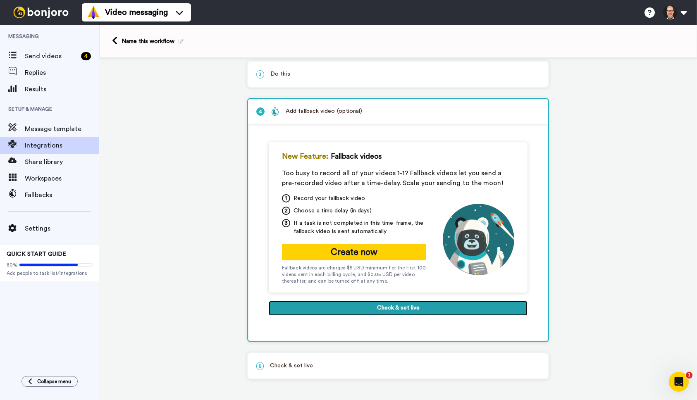
click at [403, 312] on button "Check & set live" at bounding box center [398, 308] width 259 height 15
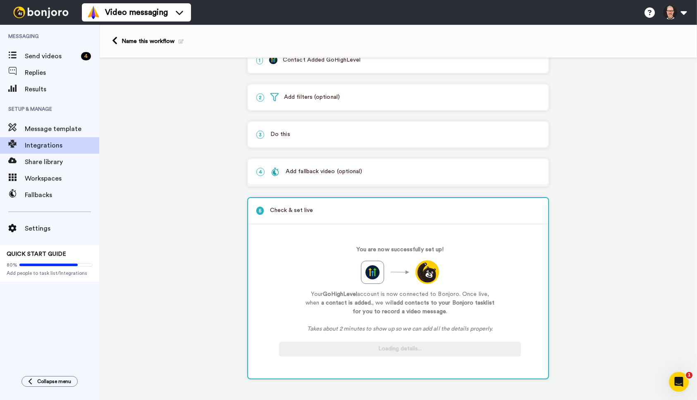
scroll to position [23, 0]
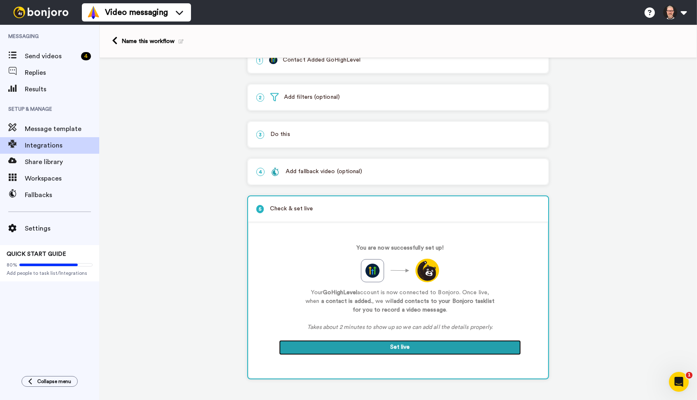
click at [406, 350] on button "Set live" at bounding box center [400, 347] width 242 height 15
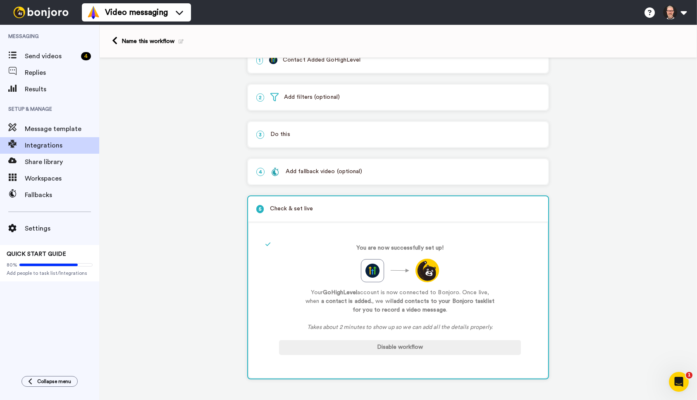
click at [221, 231] on div "1 Contact Added GoHighLevel Service selected ActiveCampaign AWeber Bonjoro Conv…" at bounding box center [398, 218] width 598 height 364
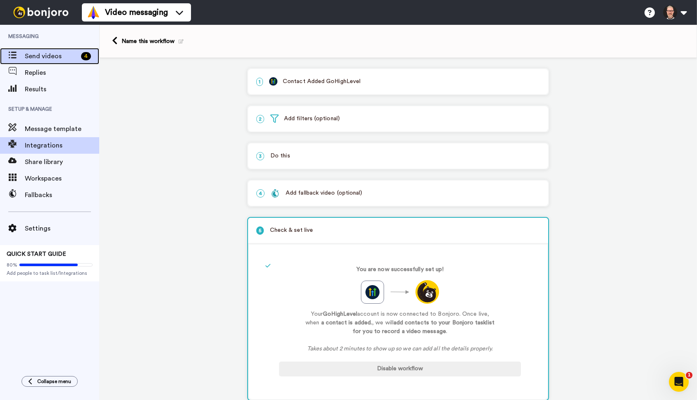
click at [38, 54] on span "Send videos" at bounding box center [51, 56] width 53 height 10
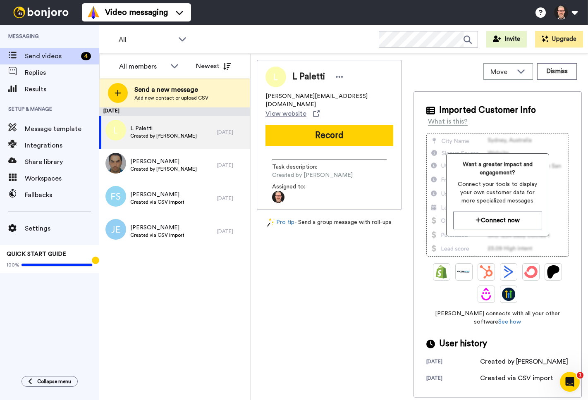
click at [329, 258] on div "L Paletti l.paletti@filcasa.it View website Record Task description : Created b…" at bounding box center [329, 229] width 145 height 338
click at [484, 214] on button "Connect now" at bounding box center [497, 221] width 89 height 18
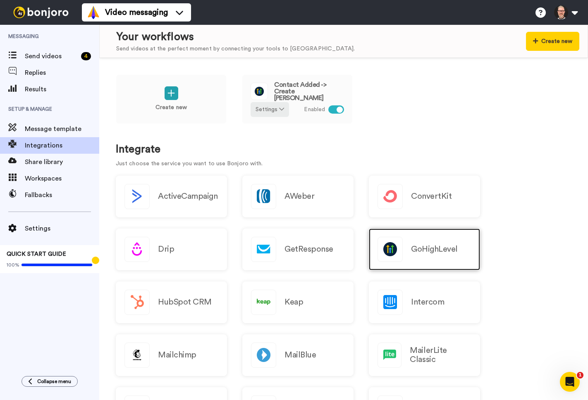
click at [411, 245] on h2 "GoHighLevel" at bounding box center [434, 249] width 47 height 9
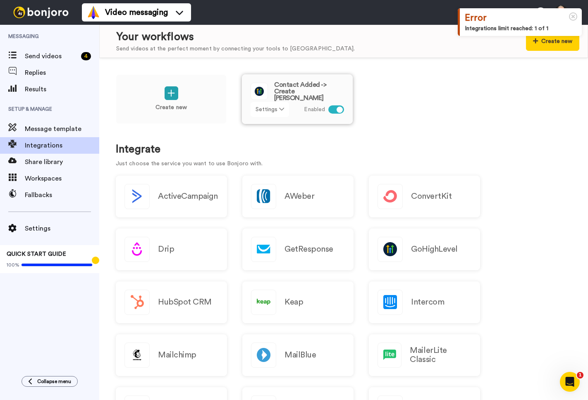
click at [284, 110] on button "Settings" at bounding box center [270, 109] width 38 height 15
click at [268, 129] on span "Edit" at bounding box center [263, 126] width 11 height 6
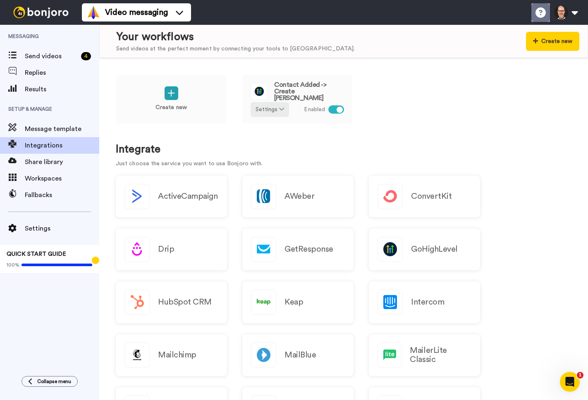
click at [541, 12] on icon at bounding box center [540, 12] width 10 height 10
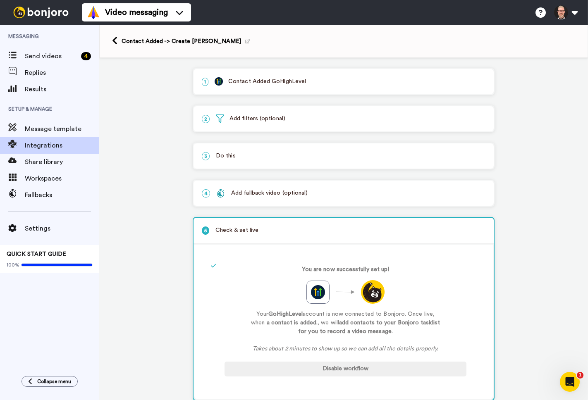
click at [266, 125] on div "2 Add filters (optional)" at bounding box center [343, 118] width 300 height 25
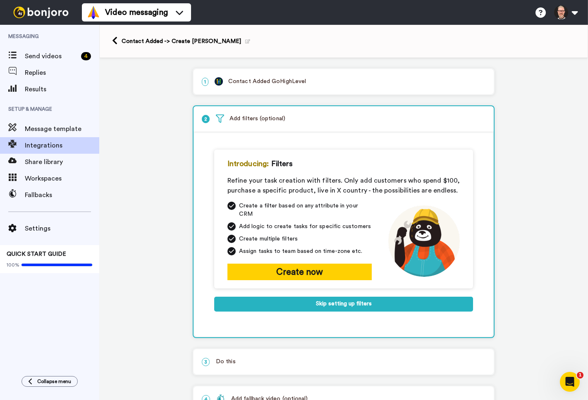
click at [266, 125] on div "2 Add filters (optional)" at bounding box center [343, 119] width 300 height 26
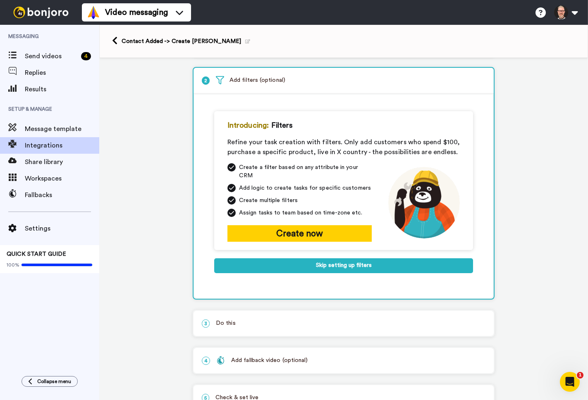
scroll to position [64, 0]
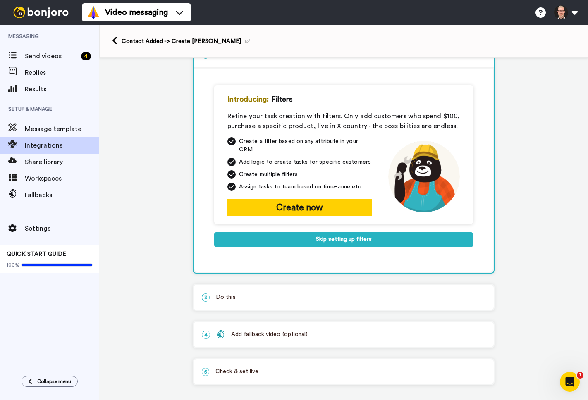
click at [284, 294] on p "3 Do this" at bounding box center [344, 297] width 284 height 9
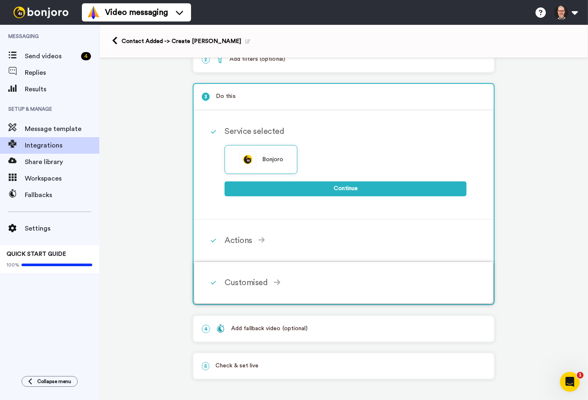
scroll to position [61, 0]
click at [262, 236] on span at bounding box center [261, 240] width 7 height 8
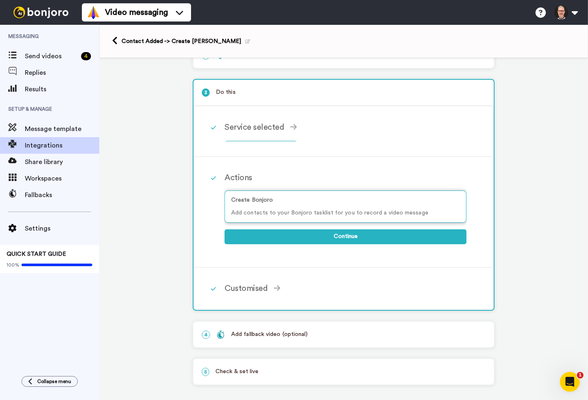
scroll to position [62, 0]
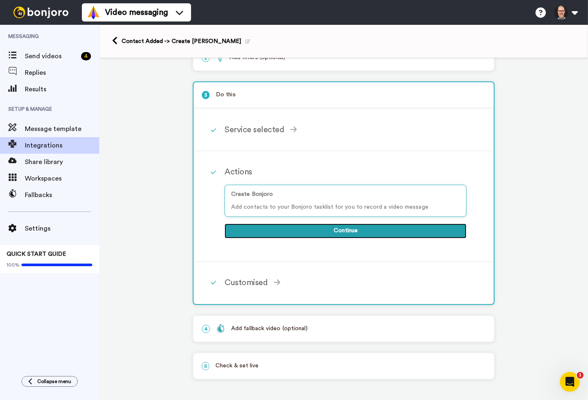
click at [363, 234] on button "Continue" at bounding box center [345, 231] width 242 height 15
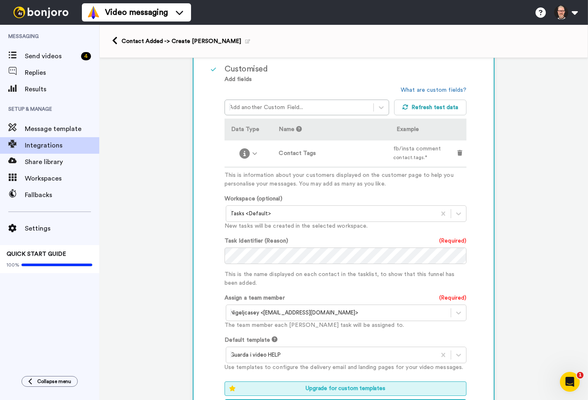
scroll to position [198, 0]
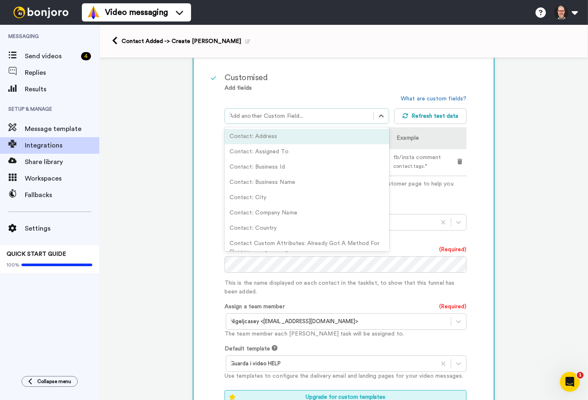
click at [252, 117] on div at bounding box center [299, 116] width 140 height 10
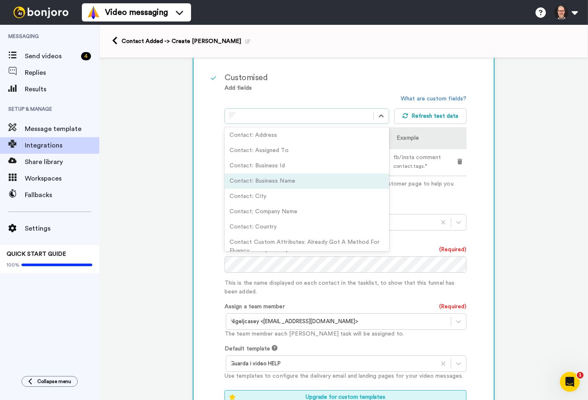
scroll to position [0, 0]
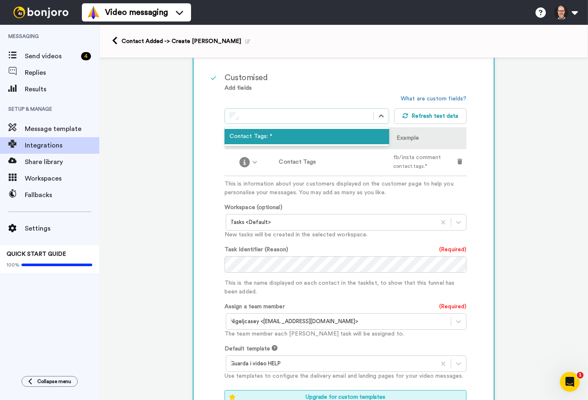
click at [262, 140] on div "Contact Tags: *" at bounding box center [306, 136] width 165 height 15
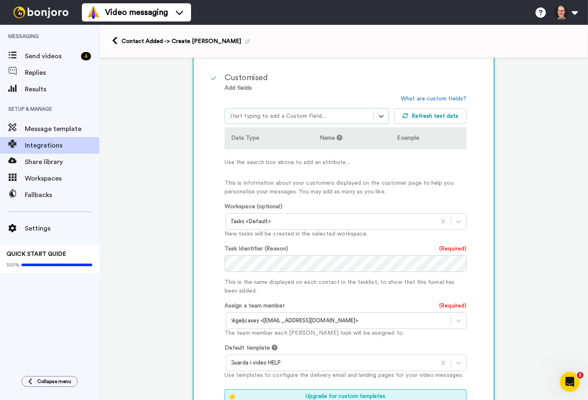
click at [275, 117] on div at bounding box center [299, 116] width 140 height 10
click at [258, 139] on div "Contact Tags: *" at bounding box center [306, 136] width 165 height 15
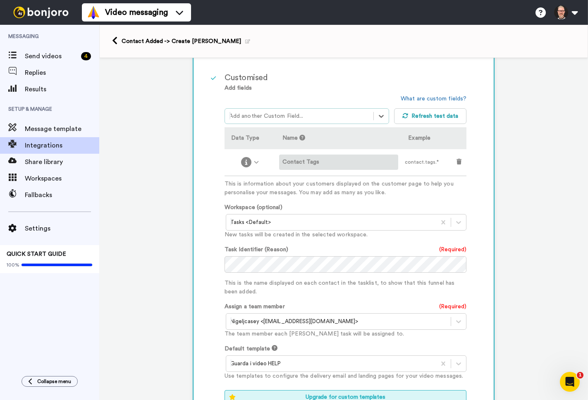
click at [330, 164] on label "Contact Tags" at bounding box center [338, 162] width 113 height 9
click at [254, 162] on icon at bounding box center [256, 162] width 5 height 5
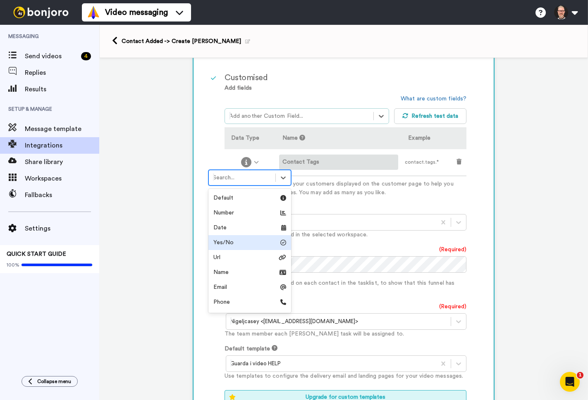
click at [243, 244] on div "Yes/No" at bounding box center [249, 243] width 73 height 8
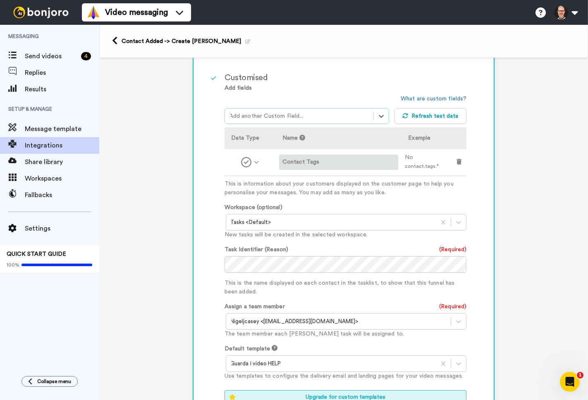
click at [416, 168] on span "contact.tags.*" at bounding box center [422, 166] width 34 height 5
click at [404, 157] on td "No contact.tags.*" at bounding box center [426, 162] width 50 height 26
drag, startPoint x: 414, startPoint y: 158, endPoint x: 405, endPoint y: 159, distance: 8.7
click at [413, 158] on span "No" at bounding box center [409, 158] width 8 height 6
click at [255, 162] on icon at bounding box center [256, 162] width 5 height 5
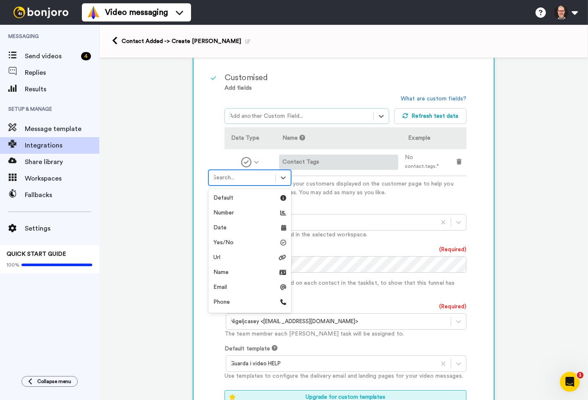
click at [346, 163] on label "Contact Tags" at bounding box center [338, 162] width 113 height 9
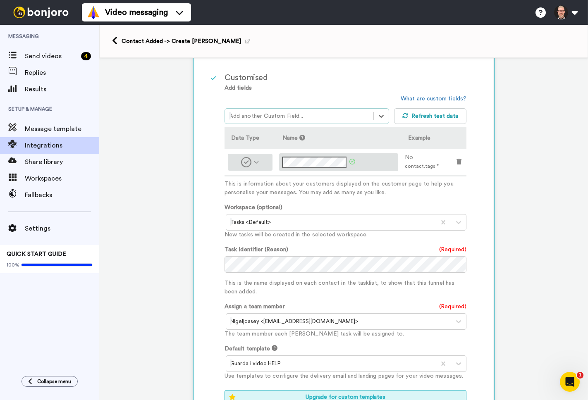
click at [268, 163] on tr "No contact.tags.*" at bounding box center [345, 162] width 242 height 26
click at [378, 160] on div at bounding box center [338, 162] width 113 height 11
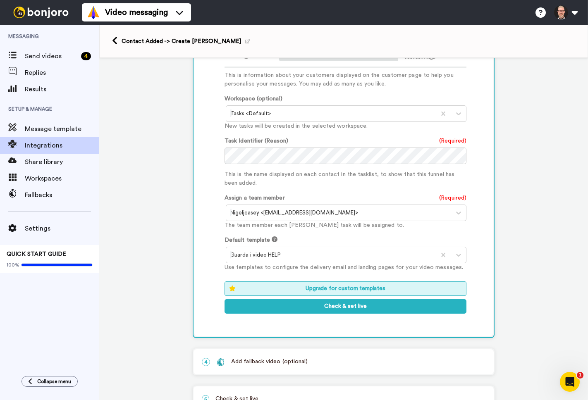
scroll to position [317, 0]
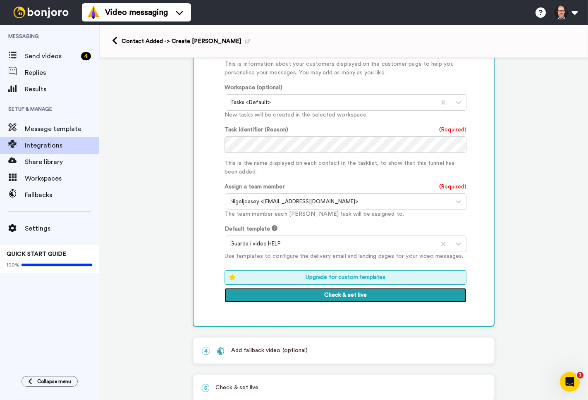
click at [344, 298] on button "Check & set live" at bounding box center [345, 295] width 242 height 15
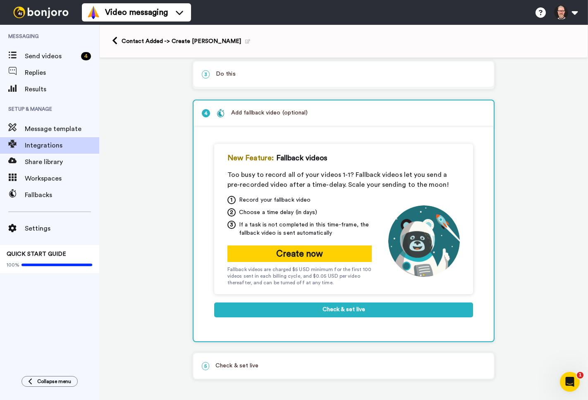
scroll to position [83, 0]
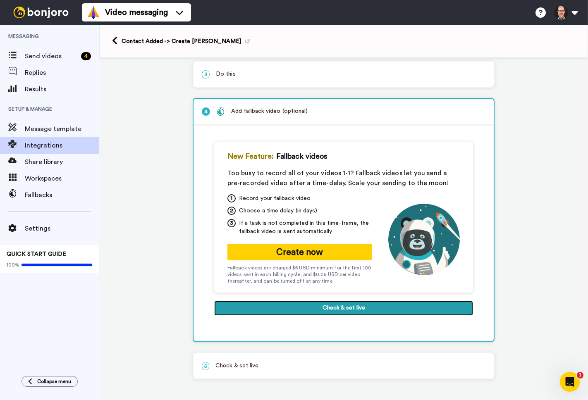
click at [349, 315] on button "Check & set live" at bounding box center [343, 308] width 259 height 15
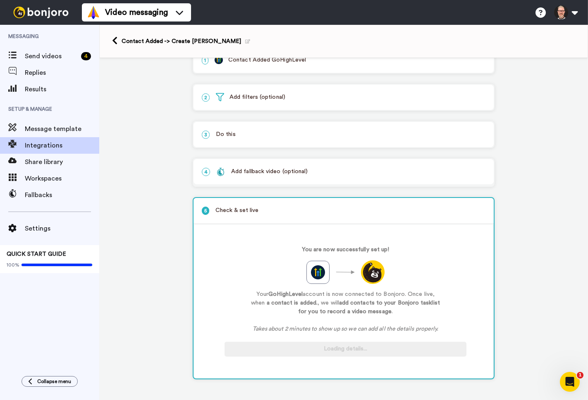
scroll to position [23, 0]
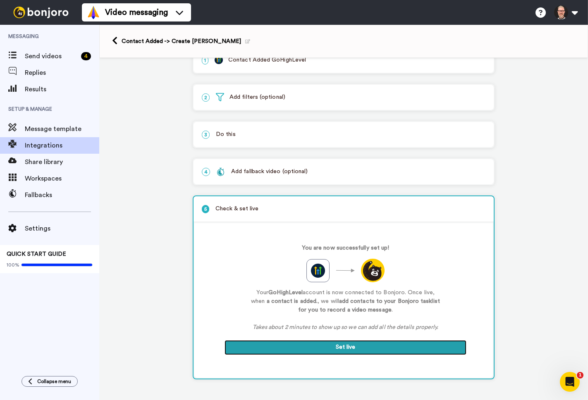
click at [362, 351] on button "Set live" at bounding box center [345, 347] width 242 height 15
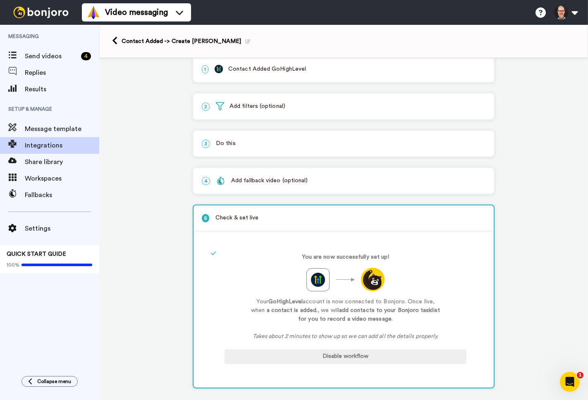
scroll to position [0, 0]
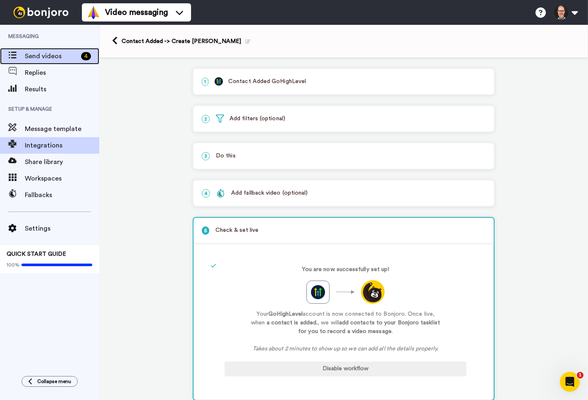
click at [39, 59] on span "Send videos" at bounding box center [51, 56] width 53 height 10
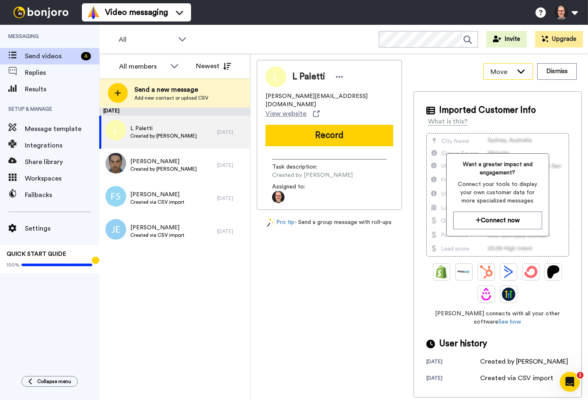
click at [520, 70] on icon at bounding box center [521, 71] width 10 height 8
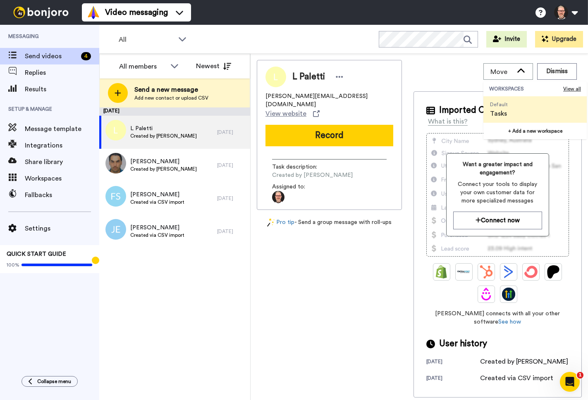
click at [427, 72] on div "Move WORKSPACES View all Default Tasks + Add a new workspace Dismiss" at bounding box center [497, 71] width 168 height 23
